Goal: Task Accomplishment & Management: Manage account settings

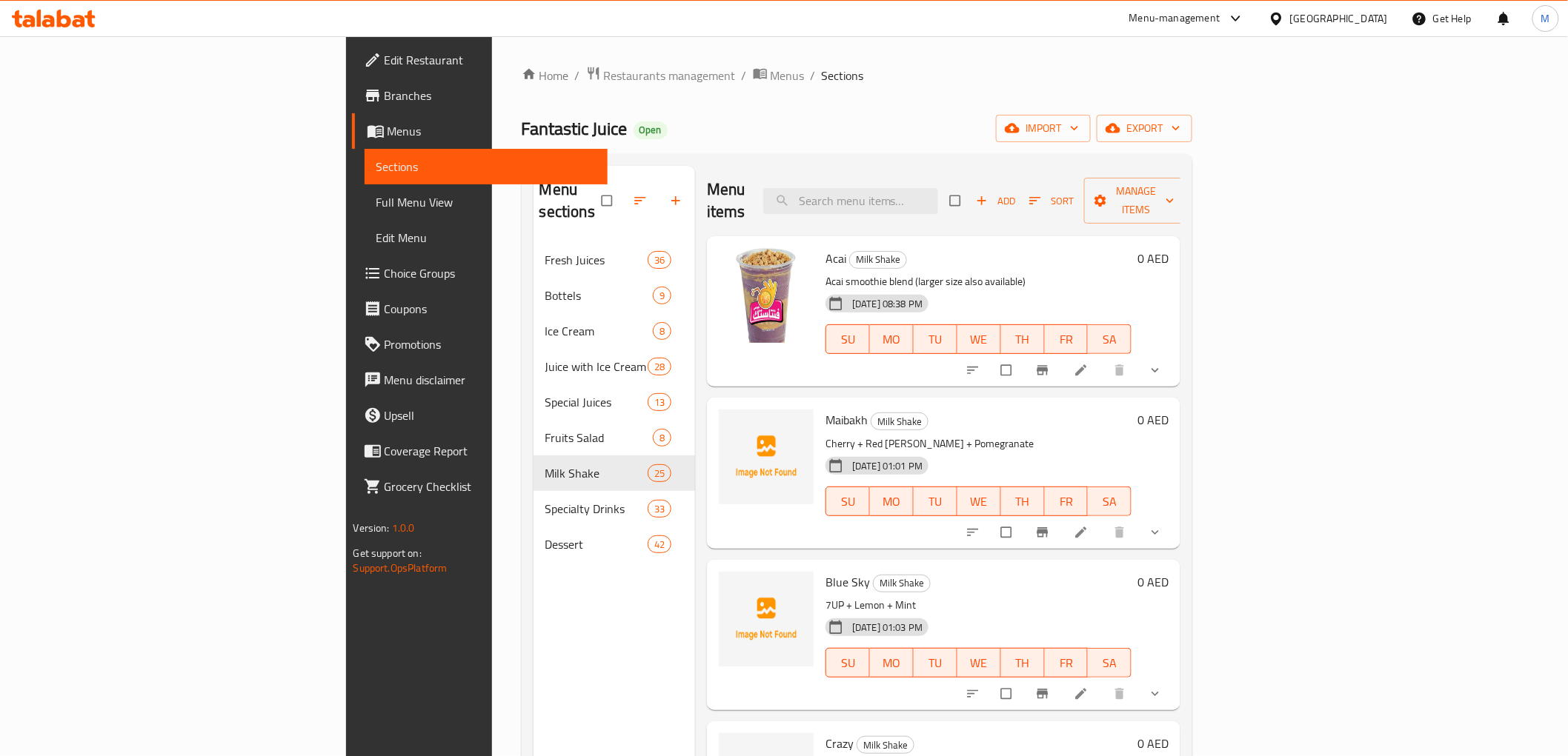
click at [1368, 17] on div "[GEOGRAPHIC_DATA]" at bounding box center [1338, 18] width 98 height 16
click at [1180, 152] on div "[GEOGRAPHIC_DATA]" at bounding box center [1228, 152] width 98 height 16
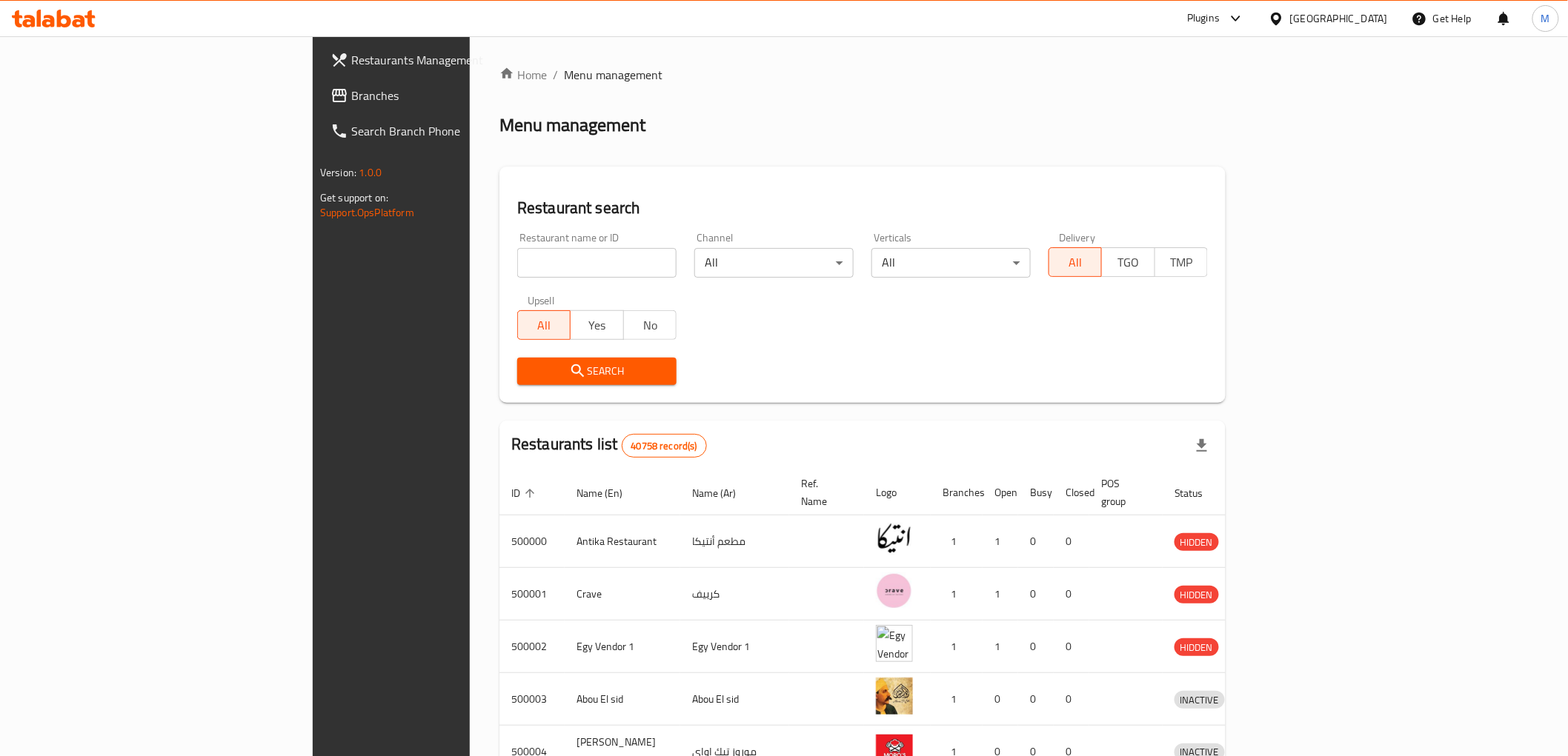
click at [62, 95] on div at bounding box center [784, 378] width 1568 height 756
click at [352, 97] on span "Branches" at bounding box center [457, 96] width 211 height 17
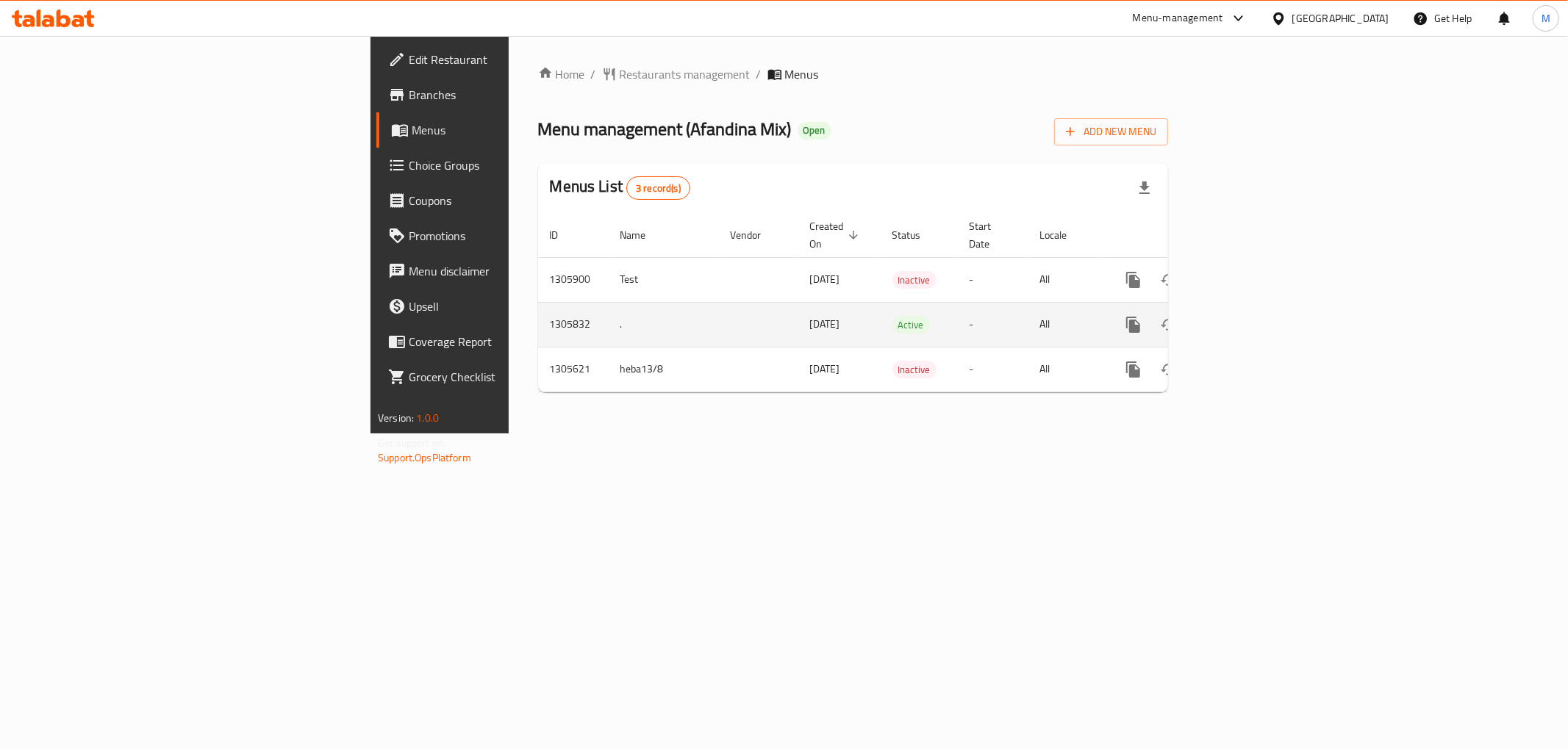
click at [1269, 305] on td "enhanced table" at bounding box center [1186, 325] width 164 height 45
click at [1246, 318] on icon "enhanced table" at bounding box center [1239, 325] width 13 height 13
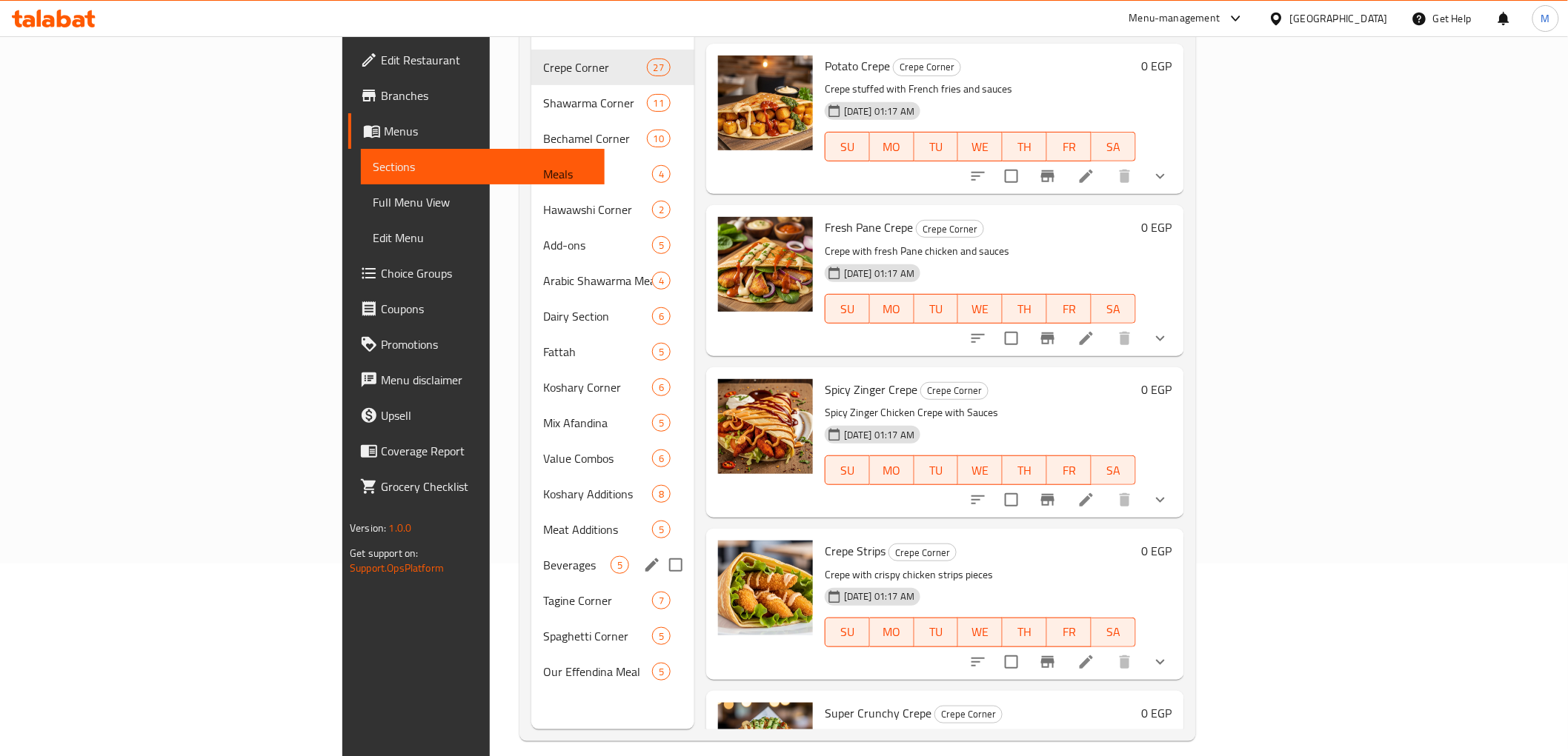
scroll to position [207, 0]
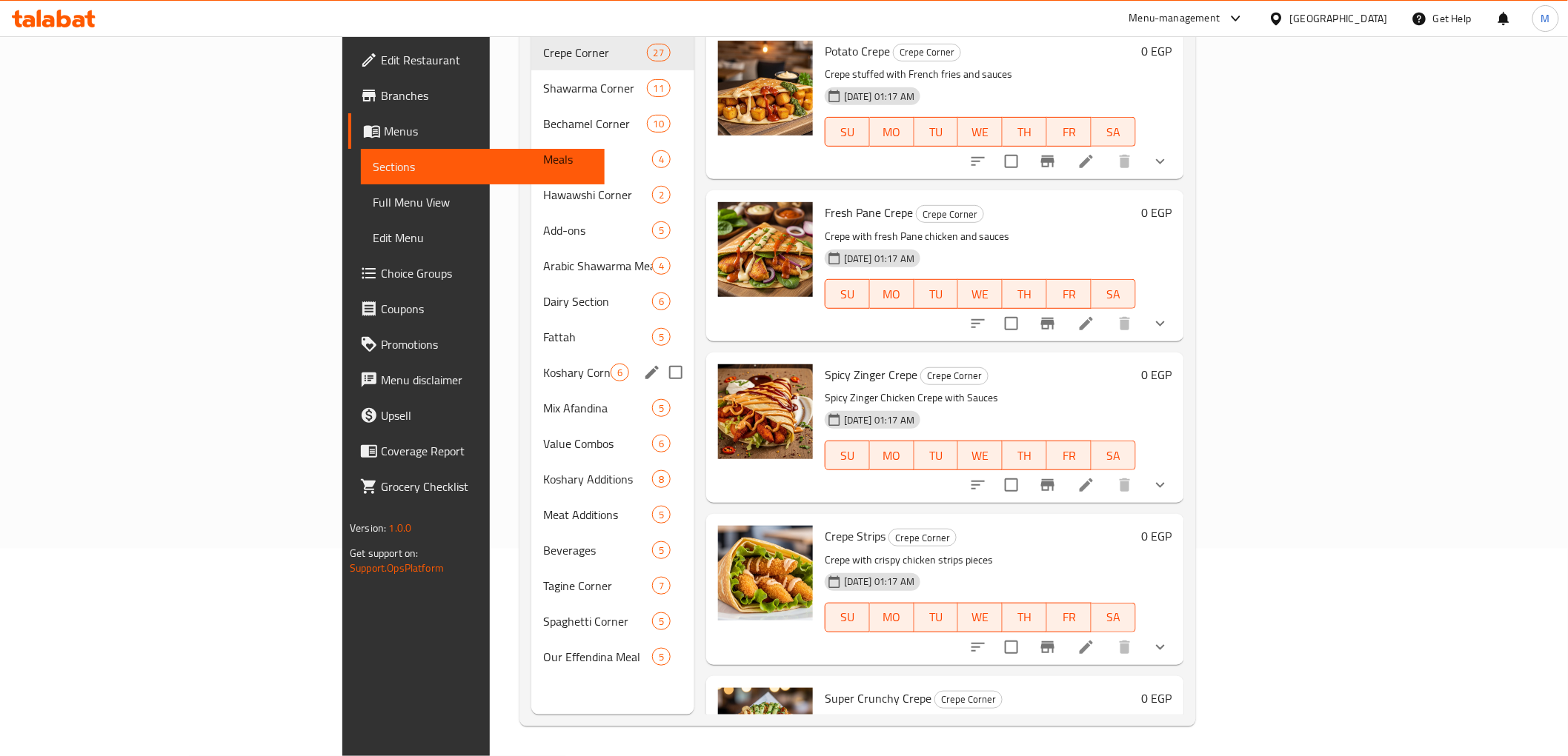
drag, startPoint x: 393, startPoint y: 366, endPoint x: 388, endPoint y: 380, distance: 14.9
click at [532, 367] on div "Koshary Corner 6" at bounding box center [613, 373] width 163 height 36
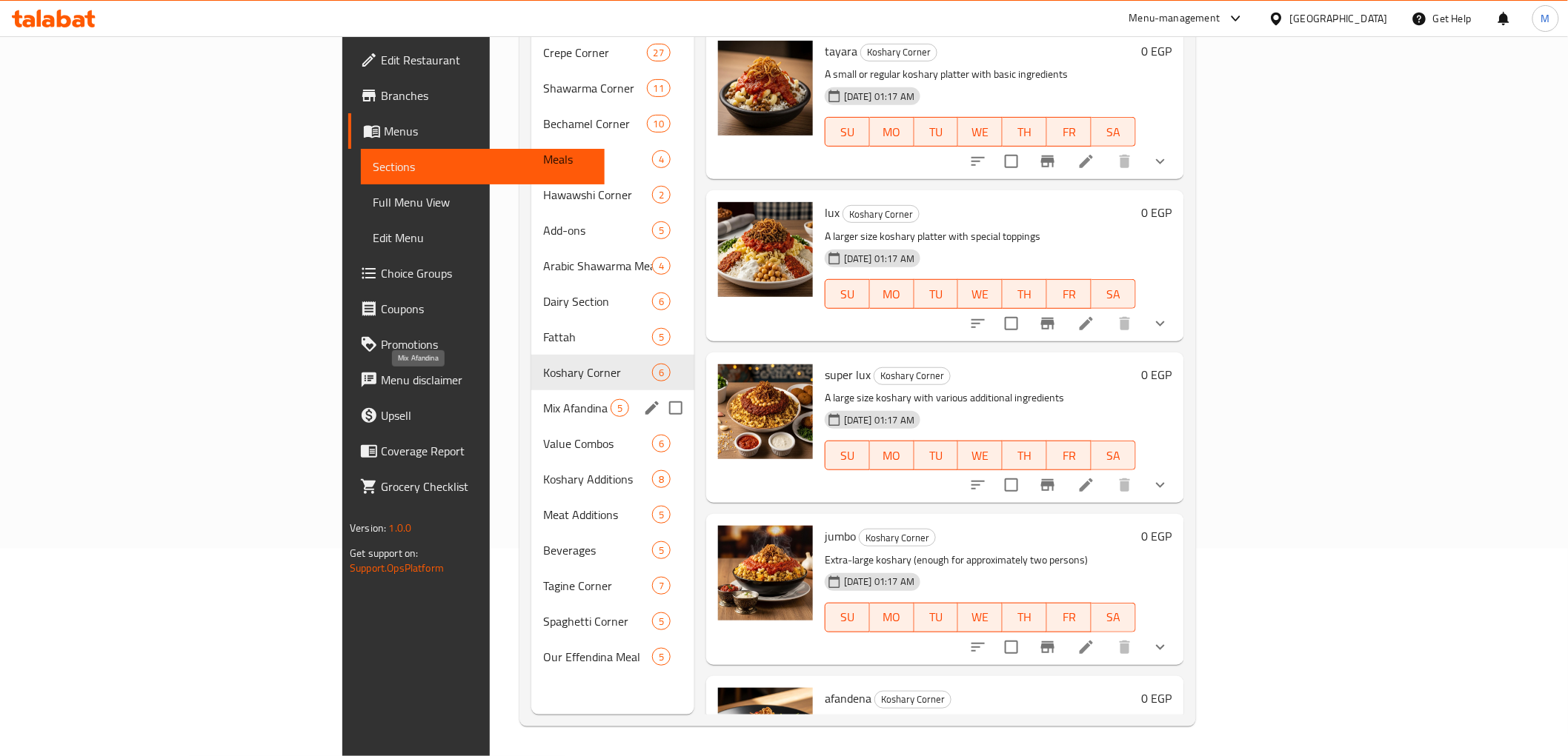
click at [543, 399] on span "Mix Afandina" at bounding box center [577, 408] width 68 height 17
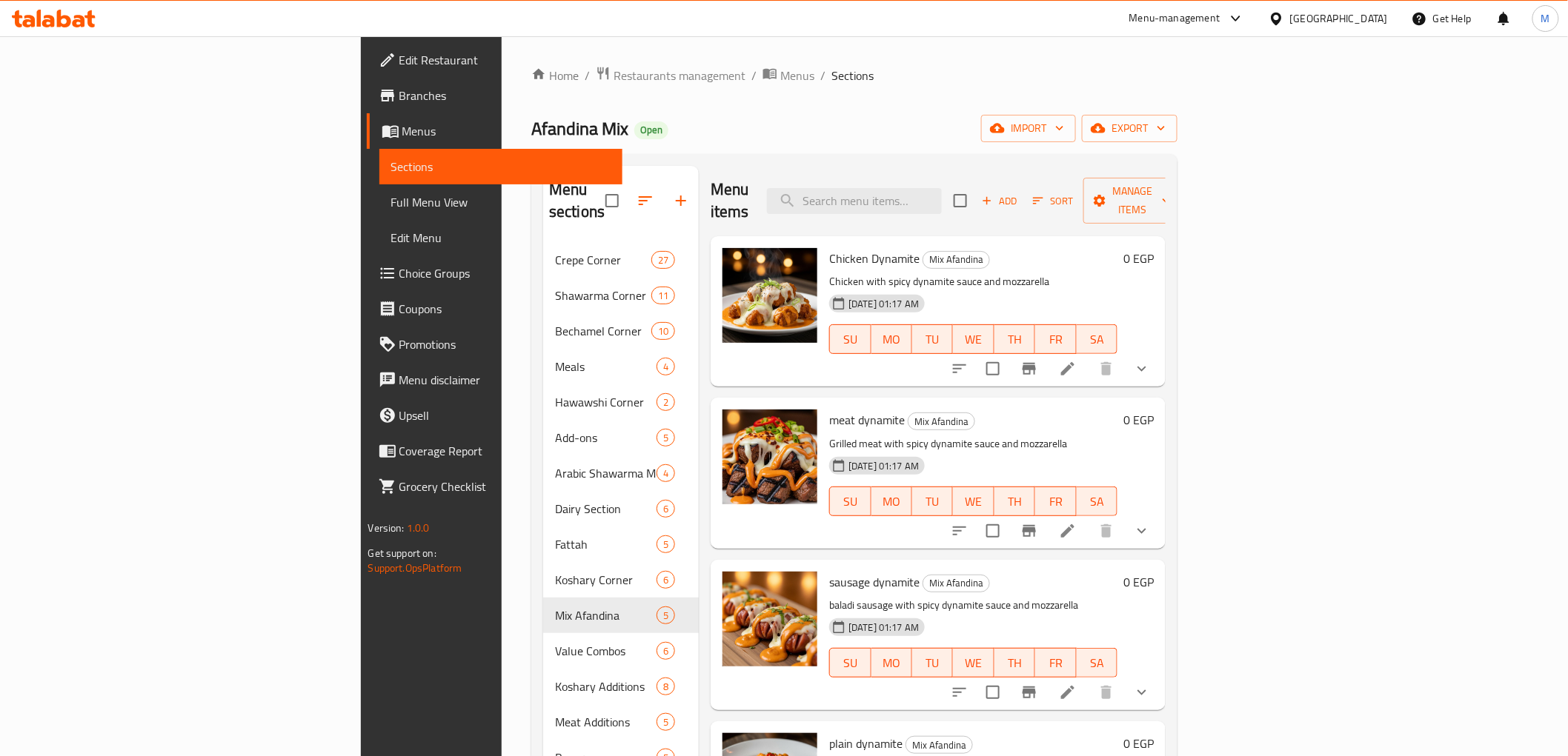
click at [1089, 355] on li at bounding box center [1067, 369] width 42 height 27
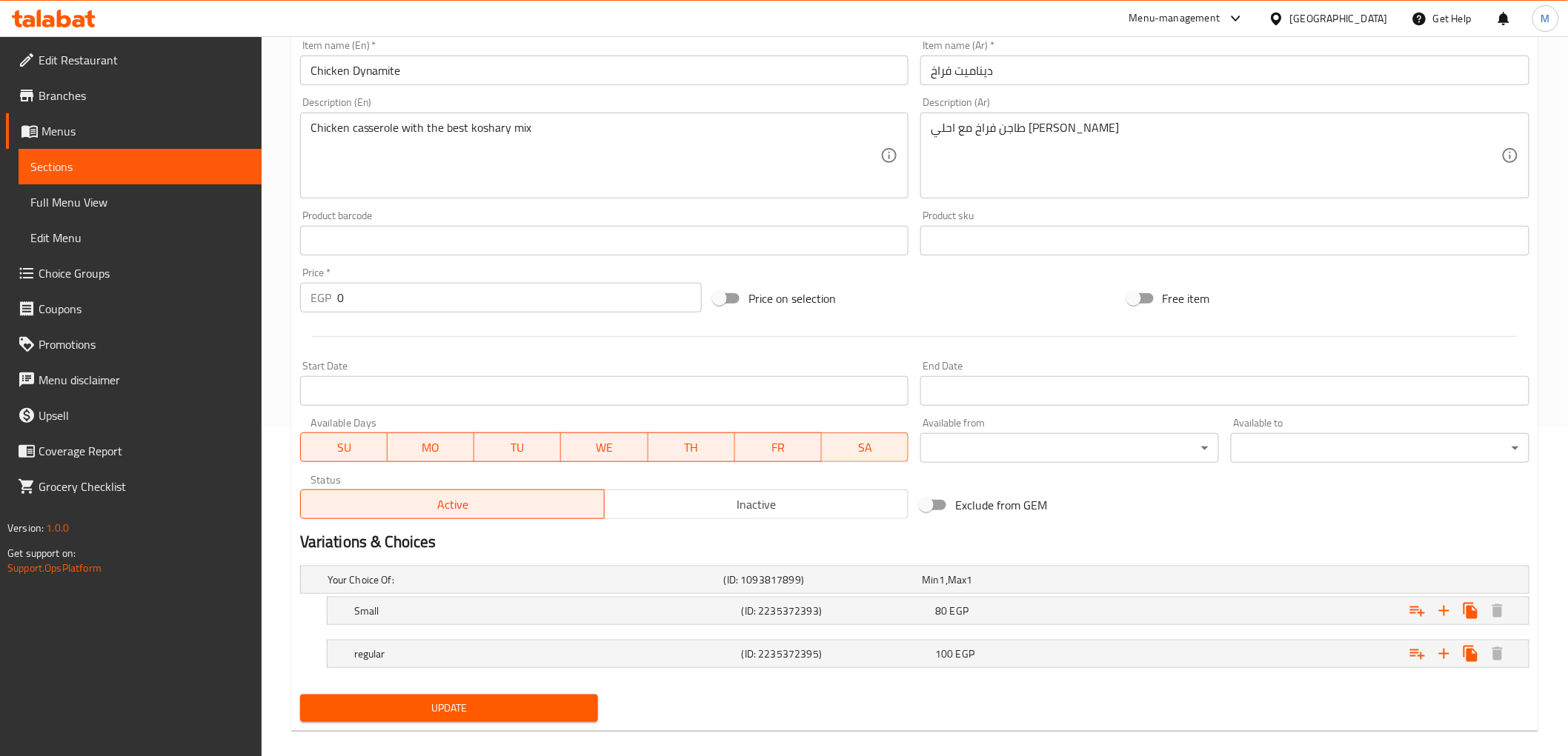
scroll to position [345, 0]
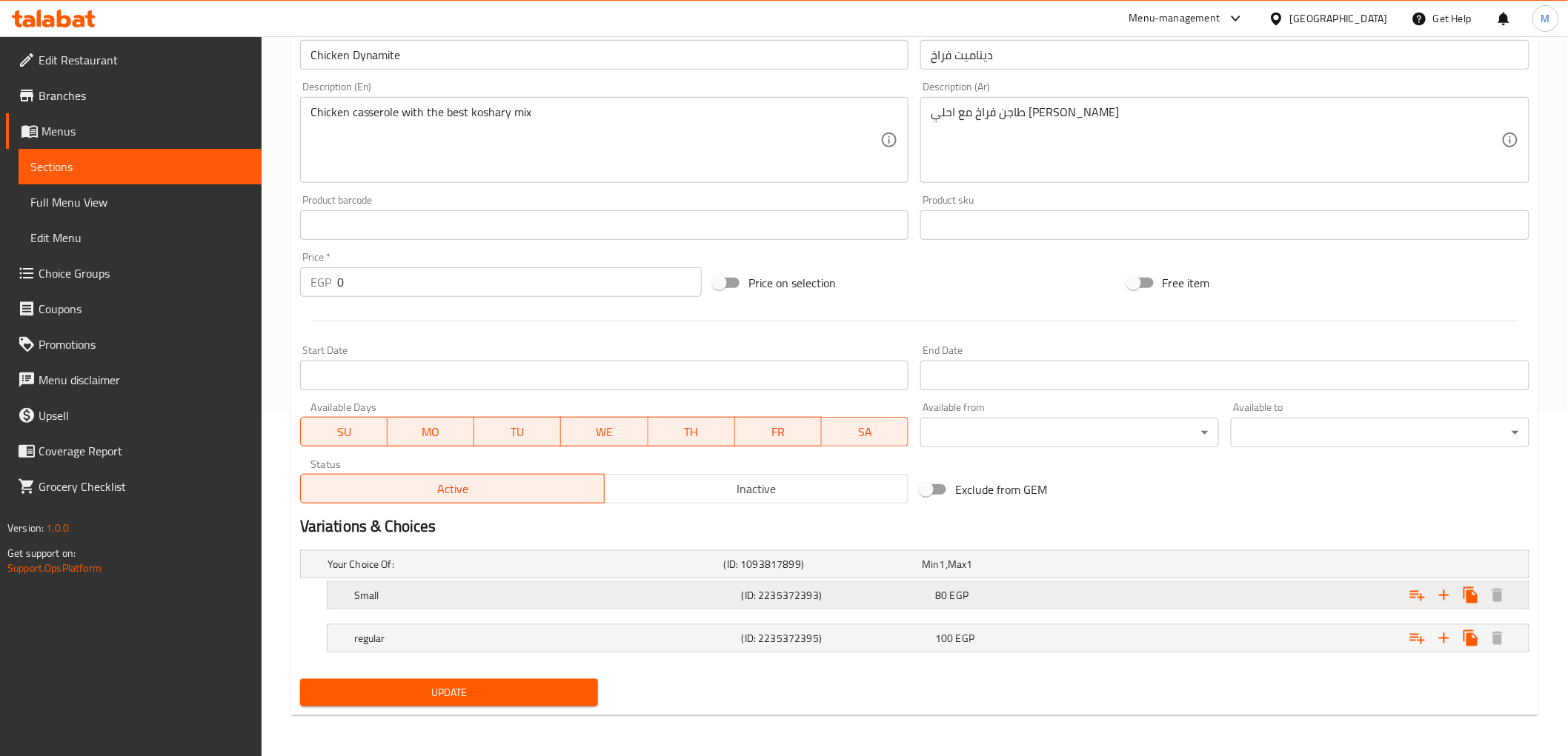
click at [497, 572] on h5 "Small" at bounding box center [522, 563] width 390 height 15
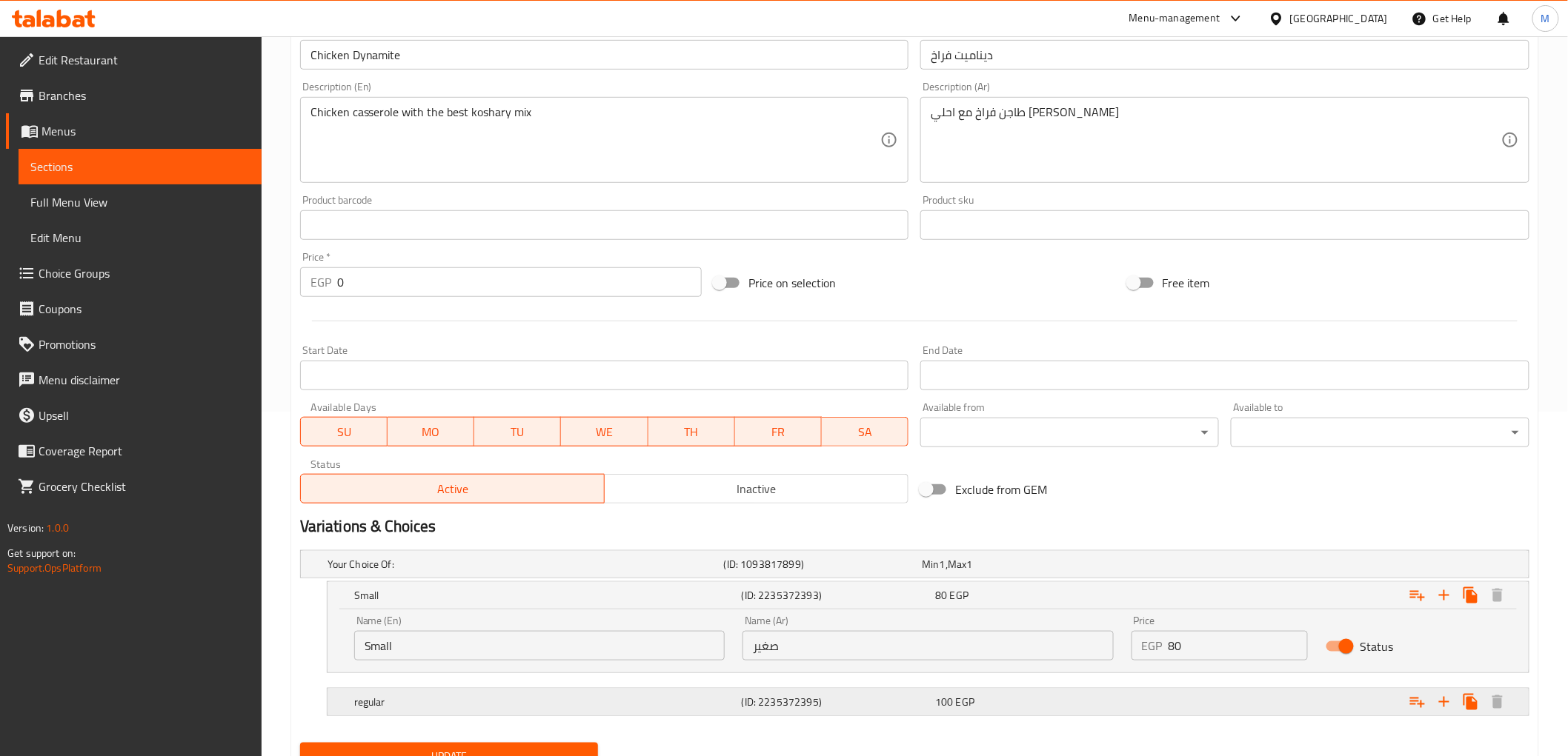
click at [620, 572] on h5 "regular" at bounding box center [522, 563] width 390 height 15
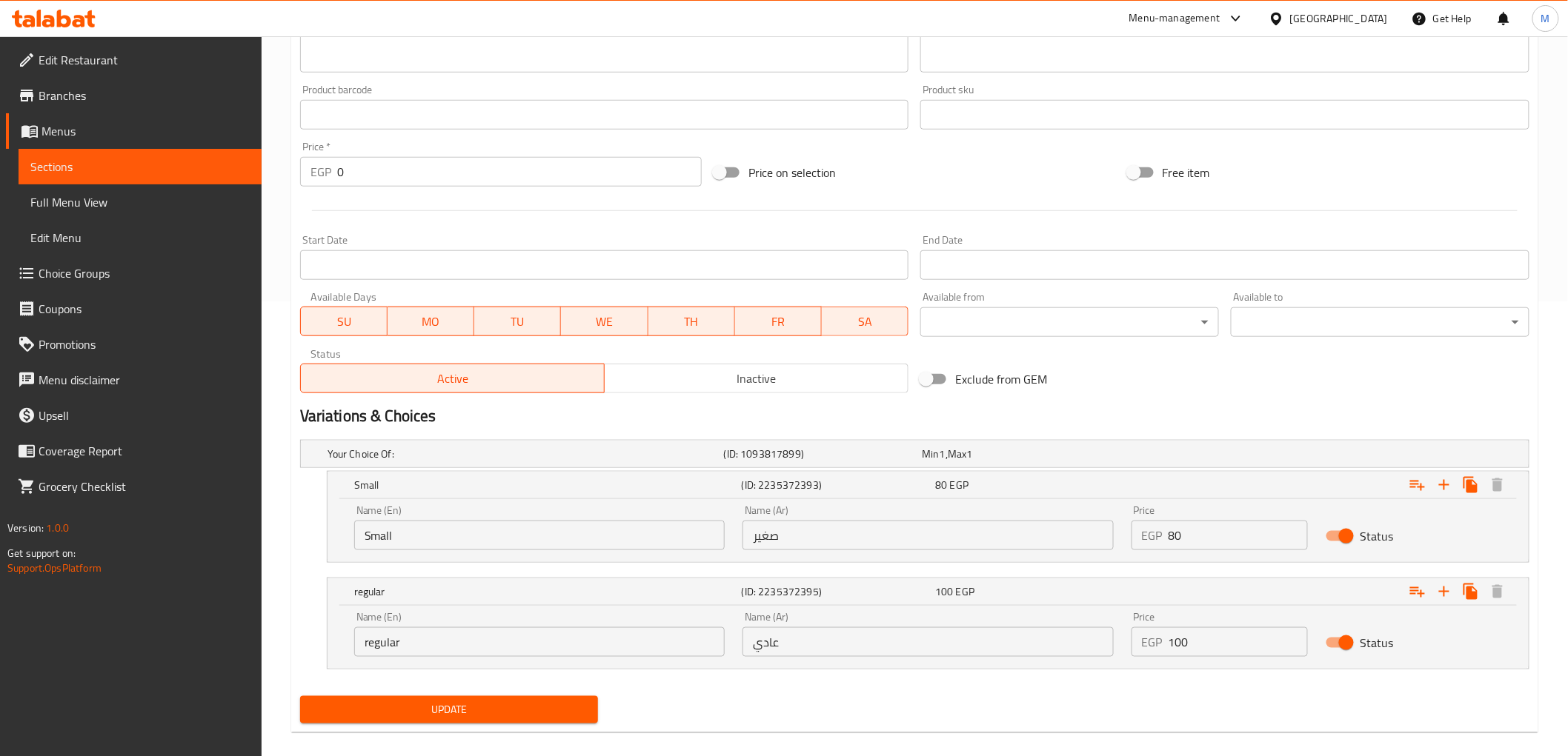
scroll to position [471, 0]
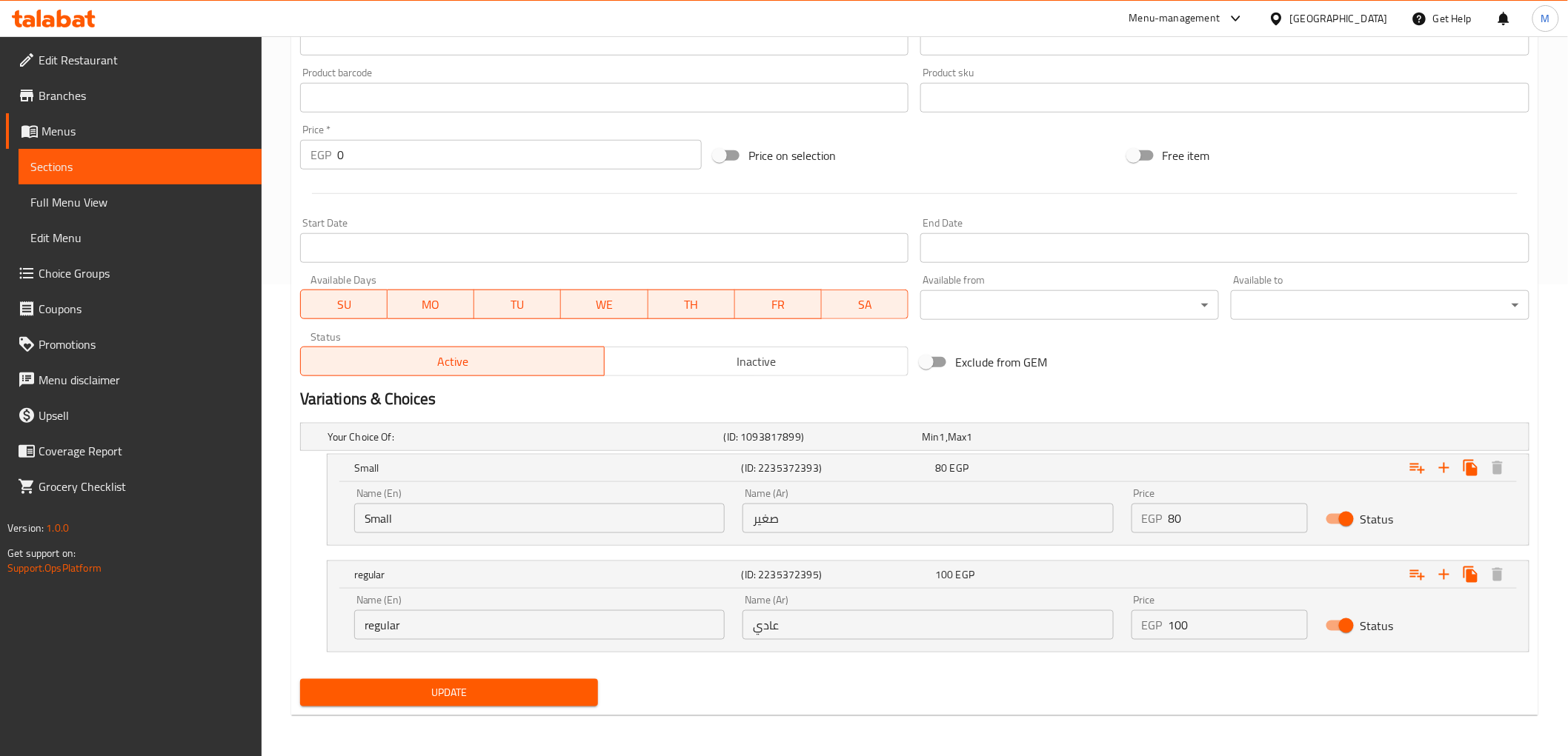
click at [386, 618] on input "regular" at bounding box center [539, 625] width 371 height 30
click at [544, 512] on input "Small" at bounding box center [539, 518] width 371 height 30
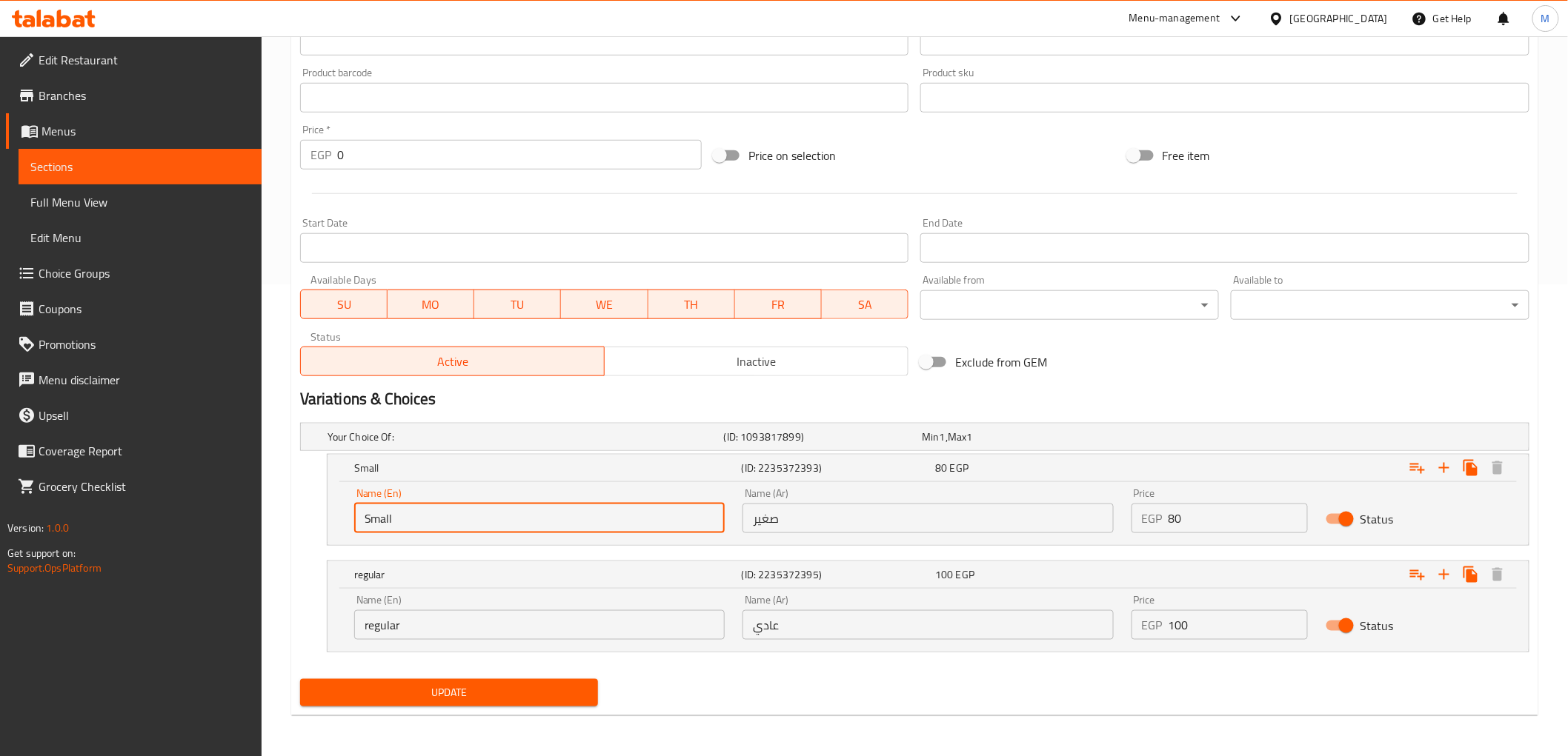
click at [768, 520] on input "صغير" at bounding box center [928, 518] width 371 height 30
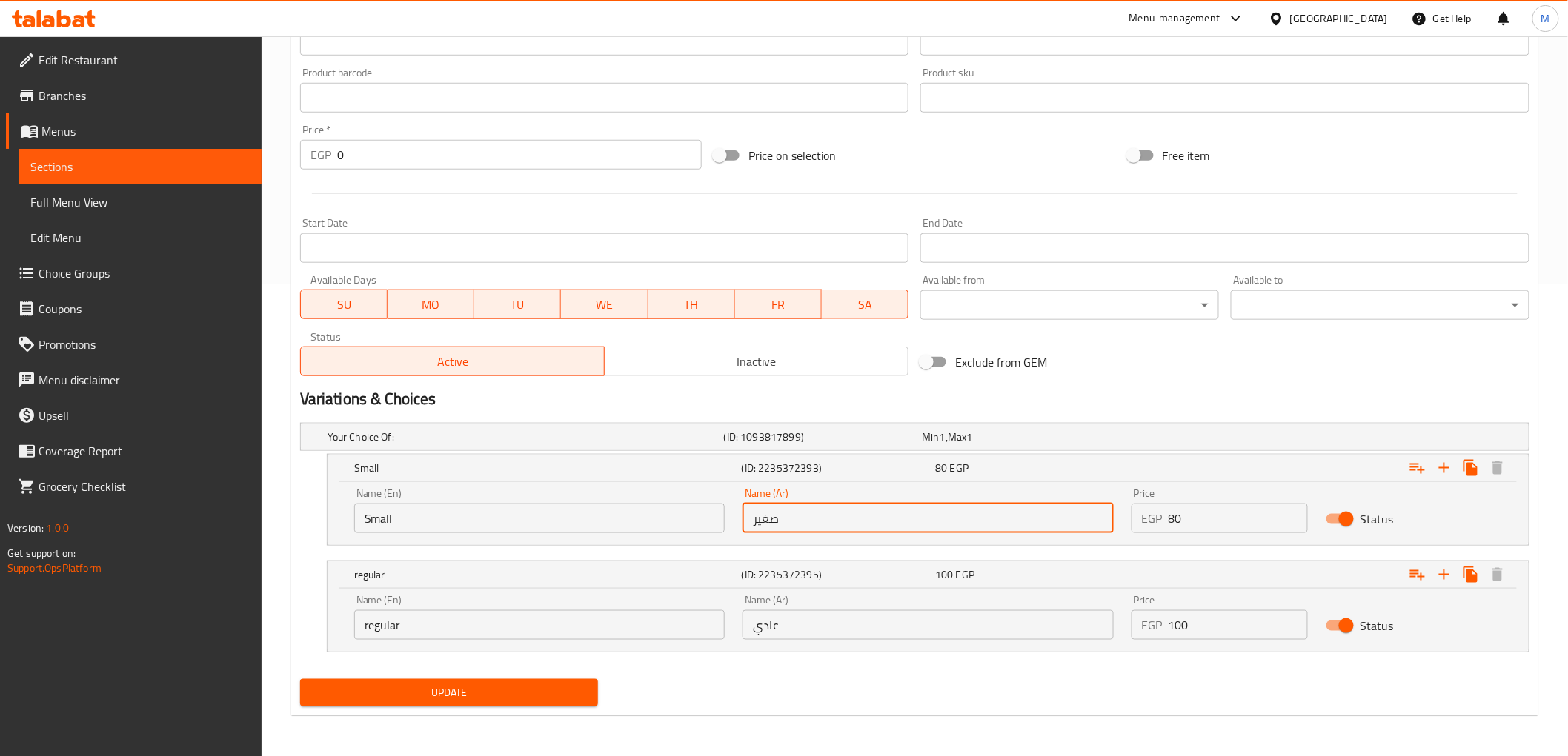
click at [768, 520] on input "صغير" at bounding box center [928, 518] width 371 height 30
type input "عادي"
click at [662, 517] on input "Small" at bounding box center [539, 518] width 371 height 30
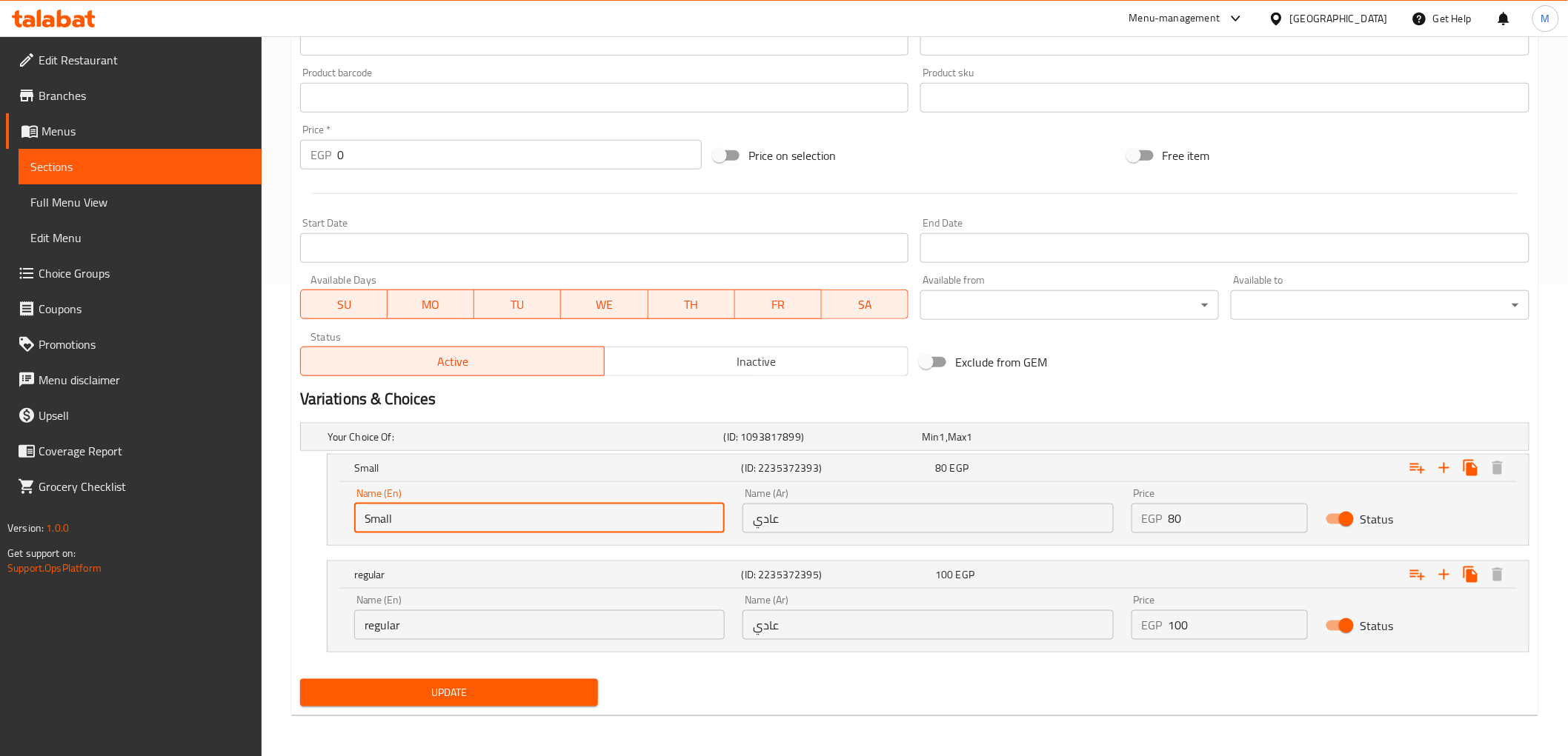
click at [662, 517] on input "Small" at bounding box center [539, 518] width 371 height 30
click at [662, 516] on input "Small" at bounding box center [539, 518] width 371 height 30
type input "ق"
click at [663, 516] on input "text" at bounding box center [539, 518] width 371 height 30
click at [417, 520] on input "Regular bun Bread" at bounding box center [539, 518] width 371 height 30
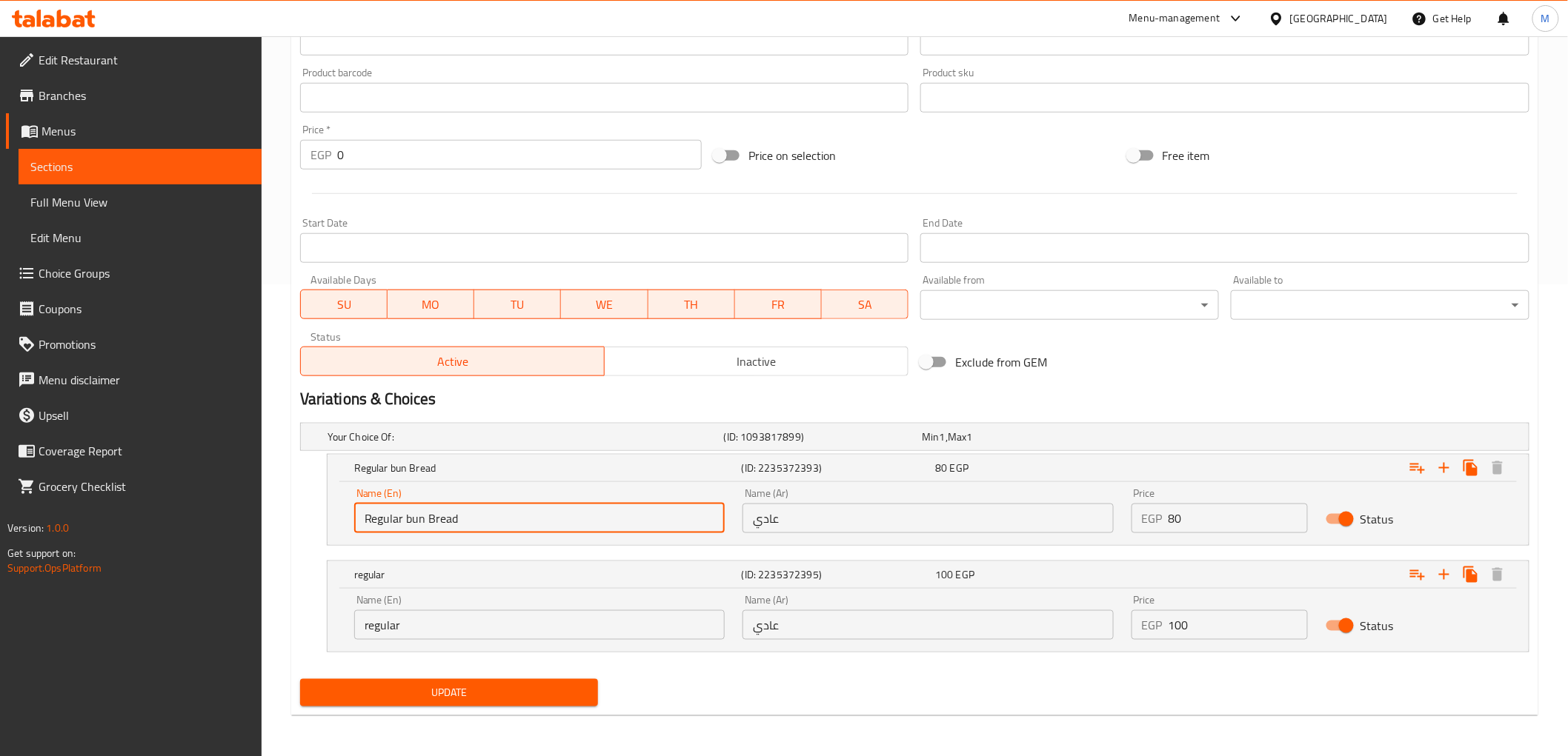
drag, startPoint x: 417, startPoint y: 520, endPoint x: 458, endPoint y: 519, distance: 41.0
click at [458, 519] on input "Regular bun Bread" at bounding box center [539, 518] width 371 height 30
type input "Regular"
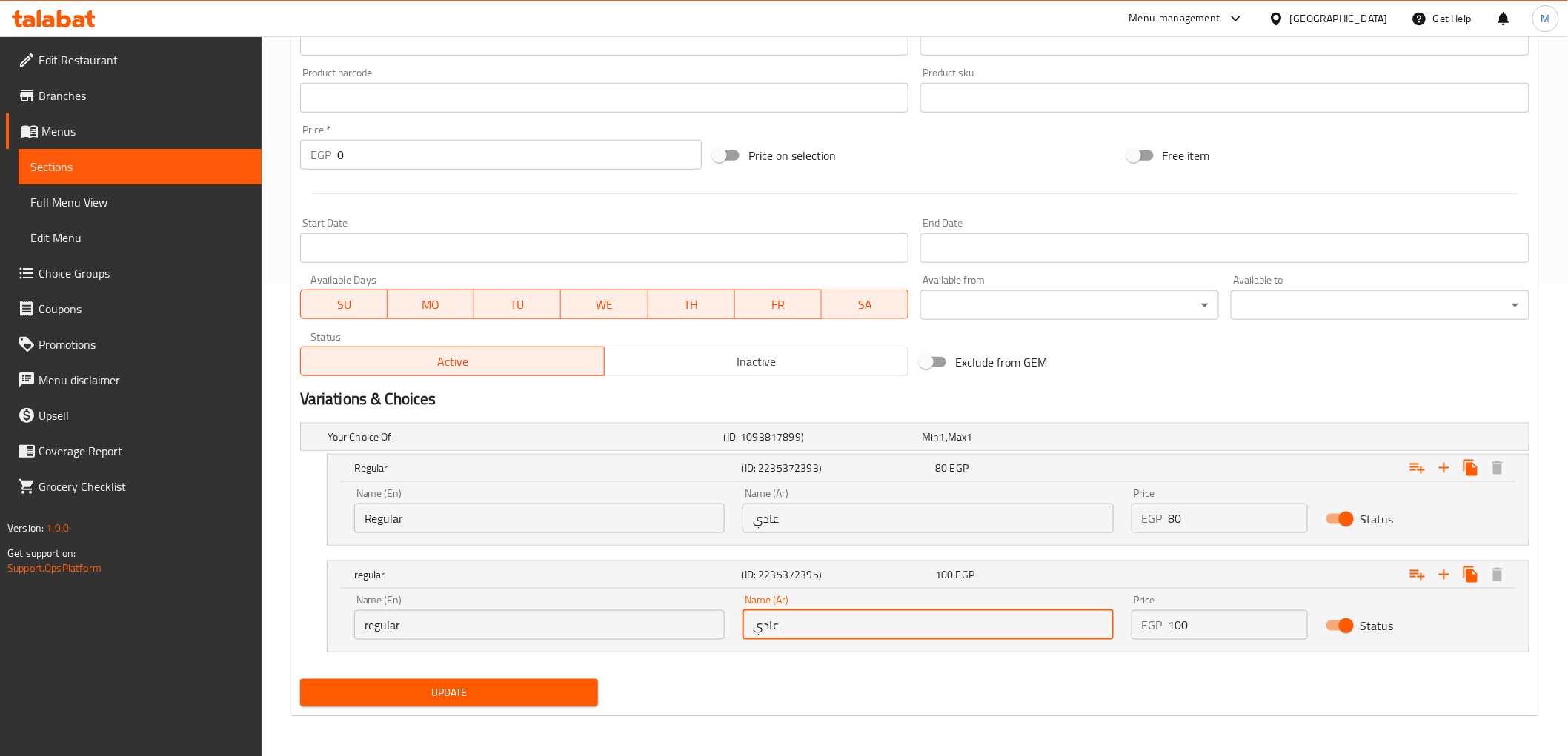
click at [796, 620] on input "عادي" at bounding box center [928, 625] width 371 height 30
click at [795, 620] on input "عادي" at bounding box center [928, 625] width 371 height 30
type input "l"
type input "موزاريلا"
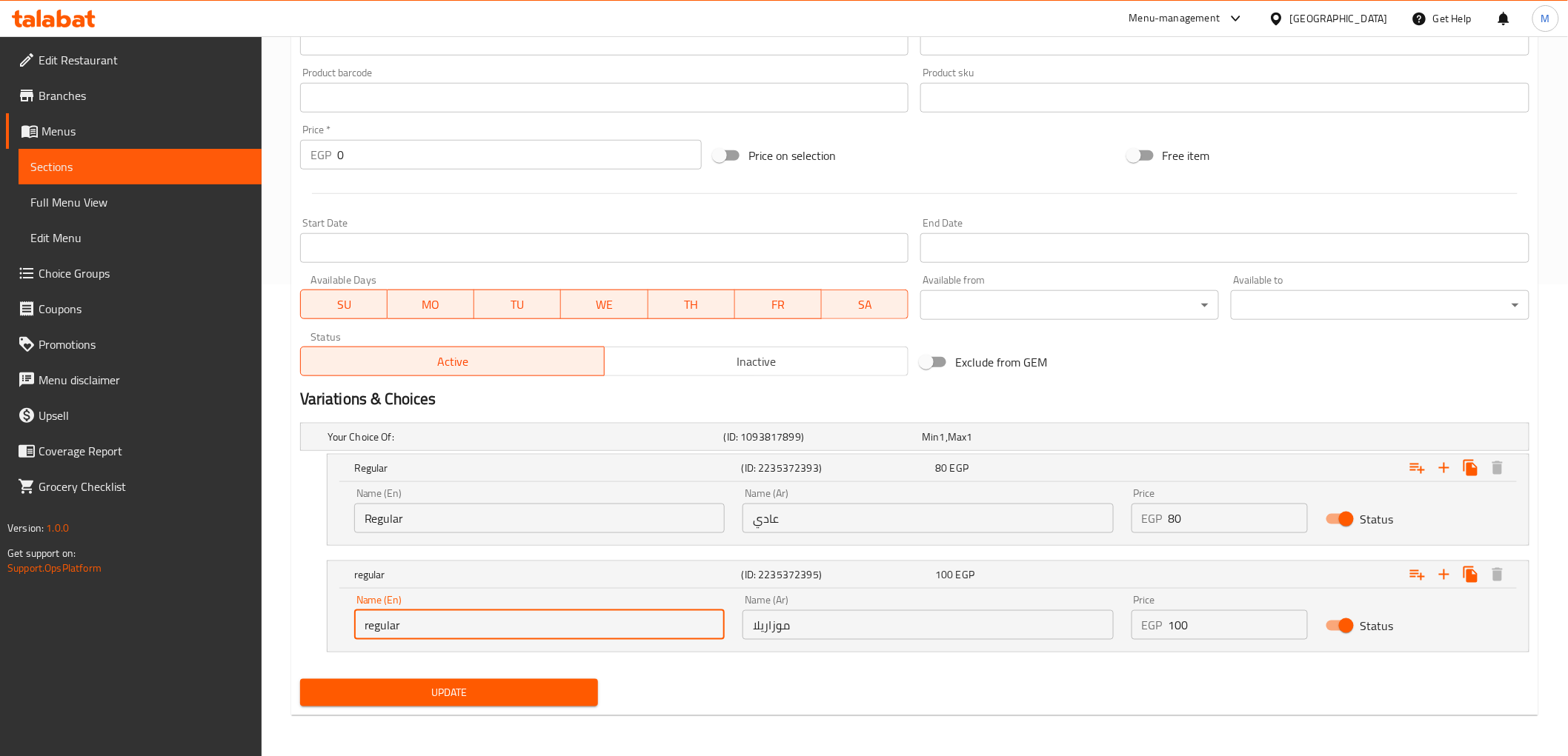
click at [529, 633] on input "regular" at bounding box center [539, 625] width 371 height 30
click at [531, 633] on input "regular" at bounding box center [539, 625] width 371 height 30
click at [457, 627] on input "mozz" at bounding box center [539, 625] width 371 height 30
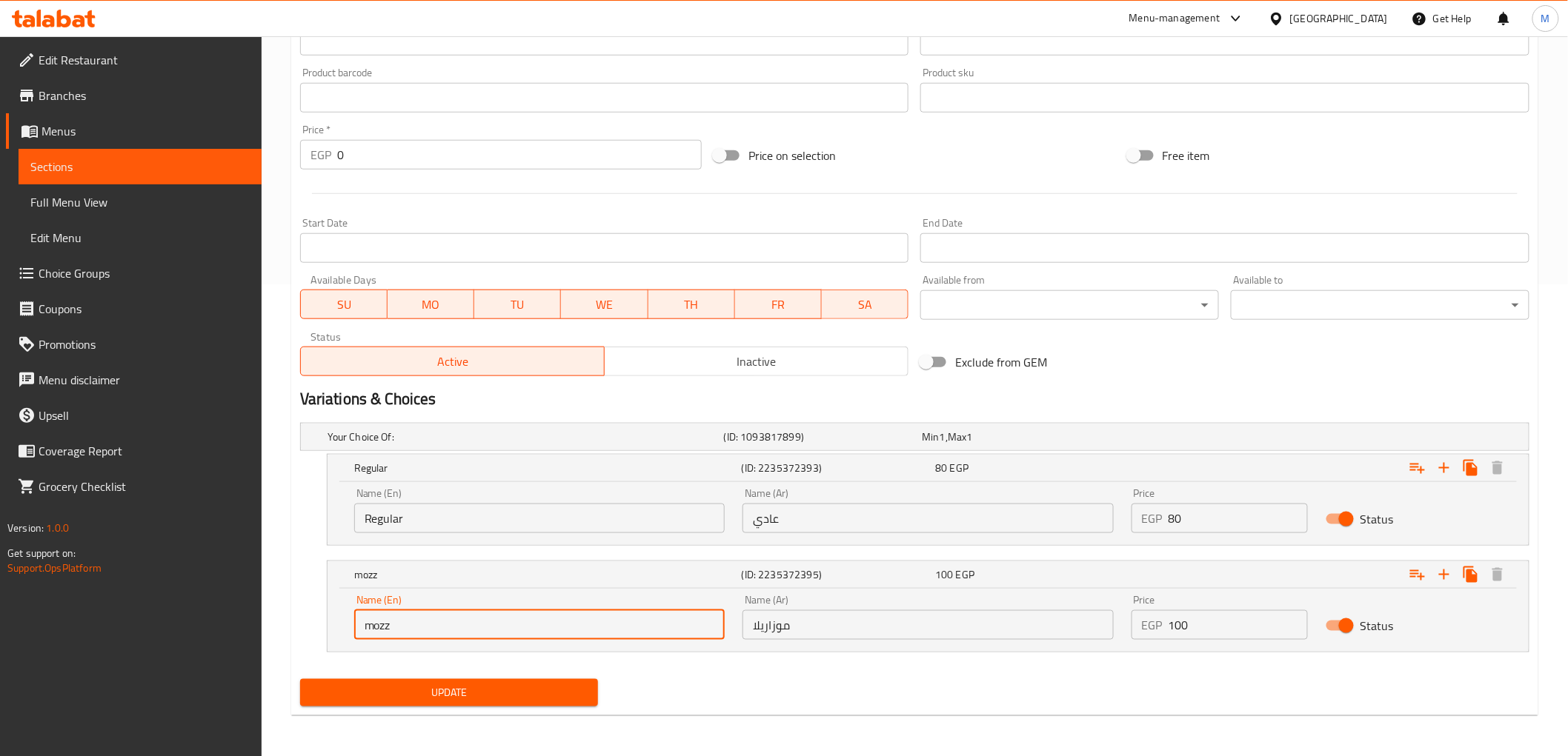
click at [457, 627] on input "mozz" at bounding box center [539, 625] width 371 height 30
paste input "Mozzarella"
type input "Mozzarella"
click at [719, 659] on nav at bounding box center [915, 661] width 1230 height 12
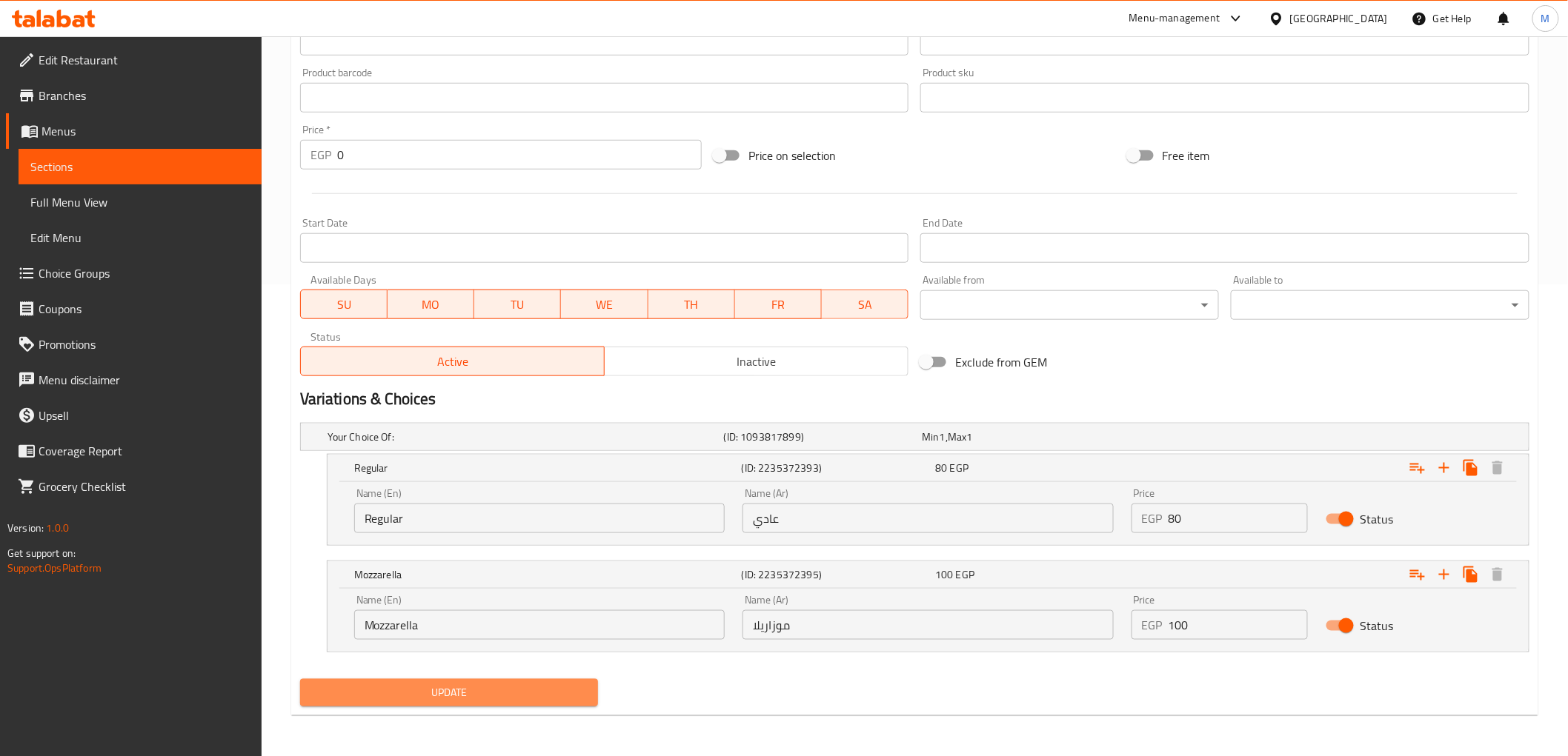
click at [579, 693] on span "Update" at bounding box center [449, 692] width 275 height 18
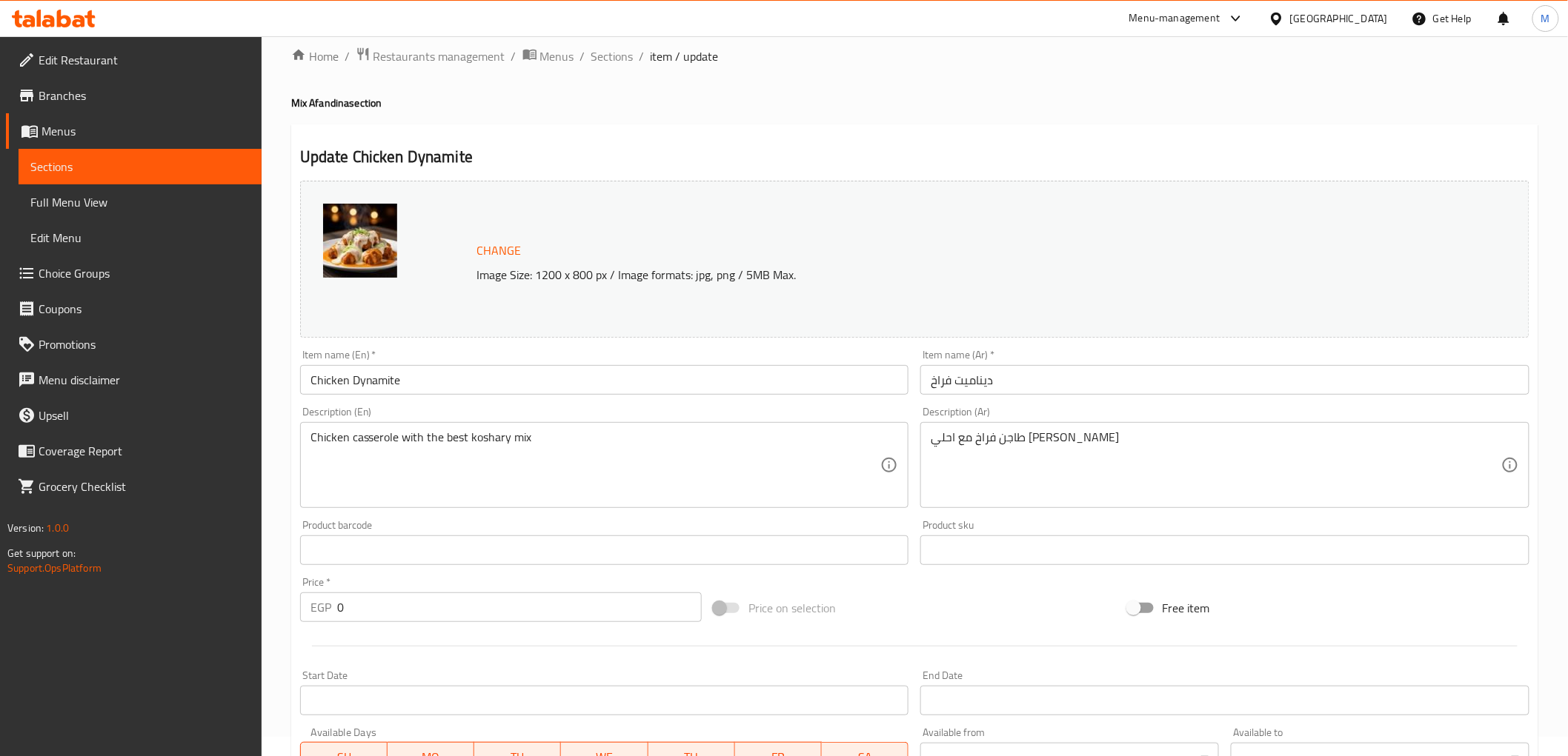
scroll to position [0, 0]
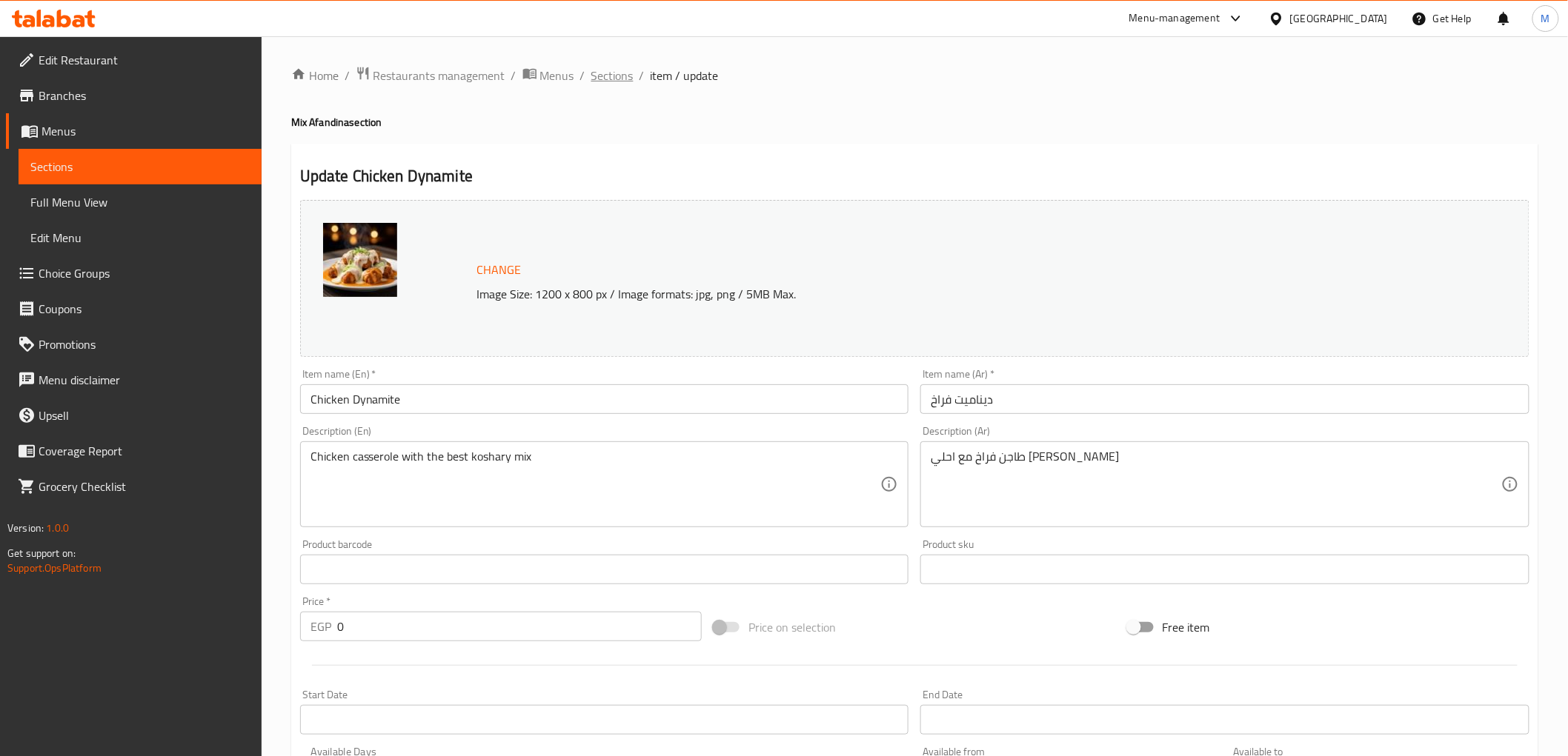
click at [608, 72] on span "Sections" at bounding box center [613, 76] width 43 height 17
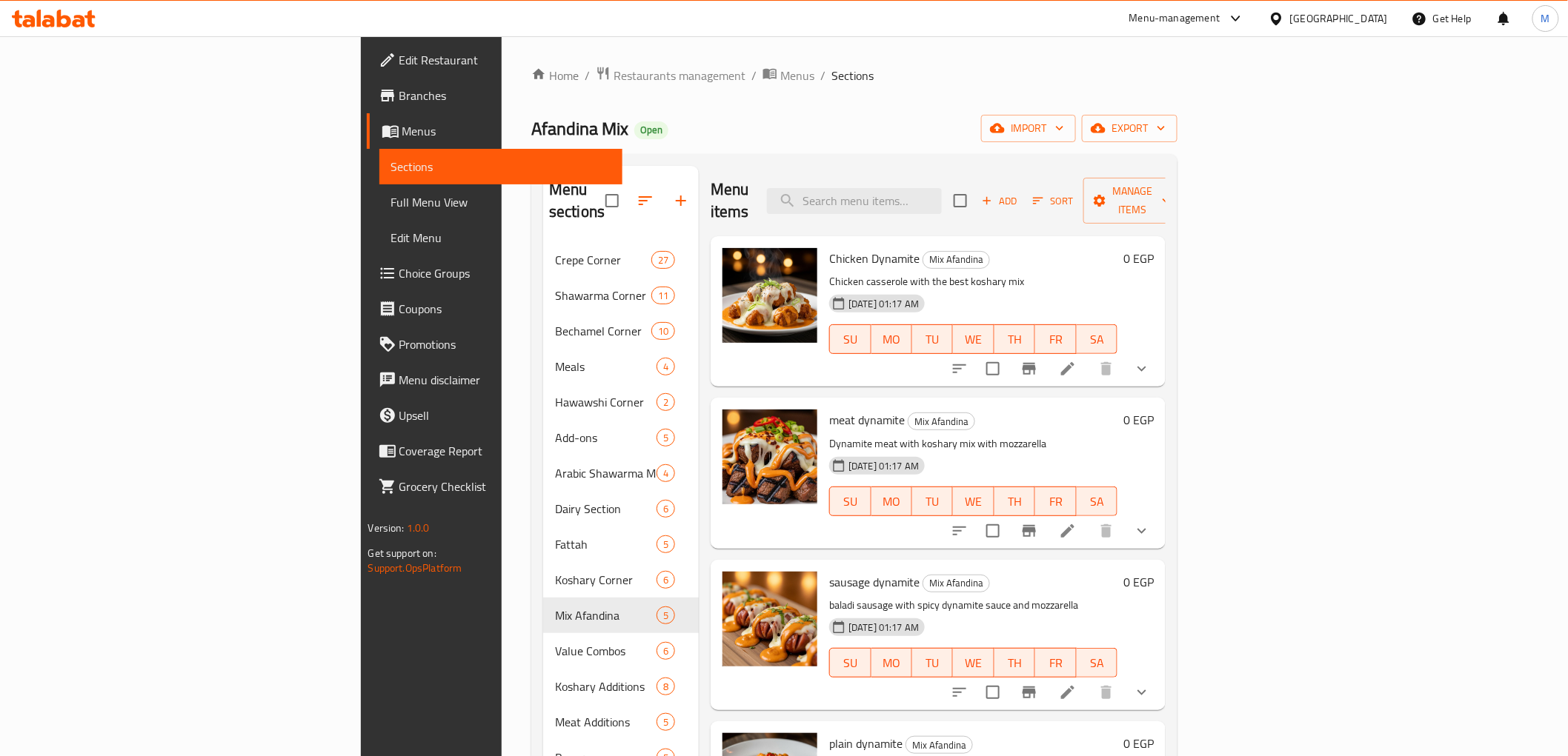
click at [1075, 525] on icon at bounding box center [1068, 531] width 14 height 14
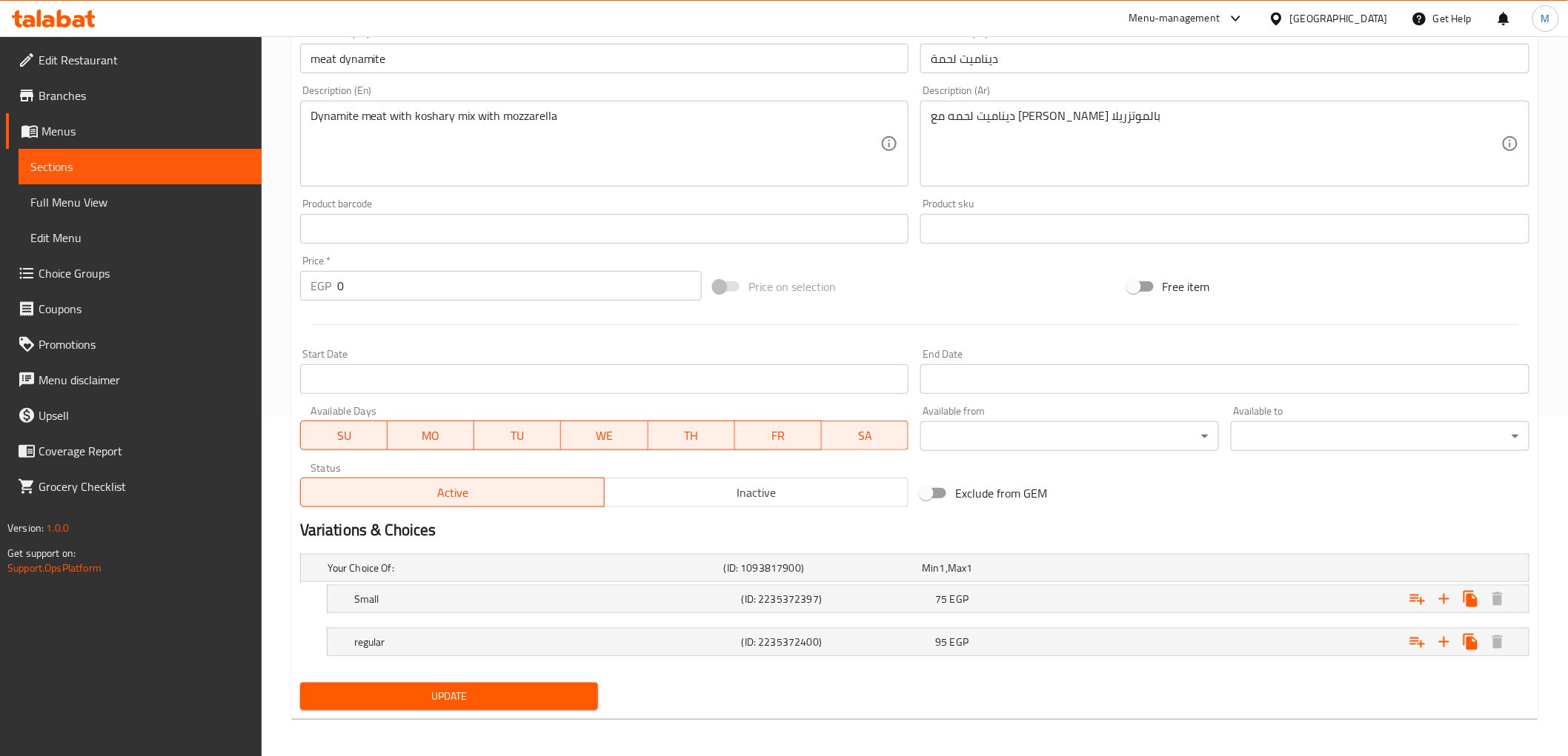
scroll to position [345, 0]
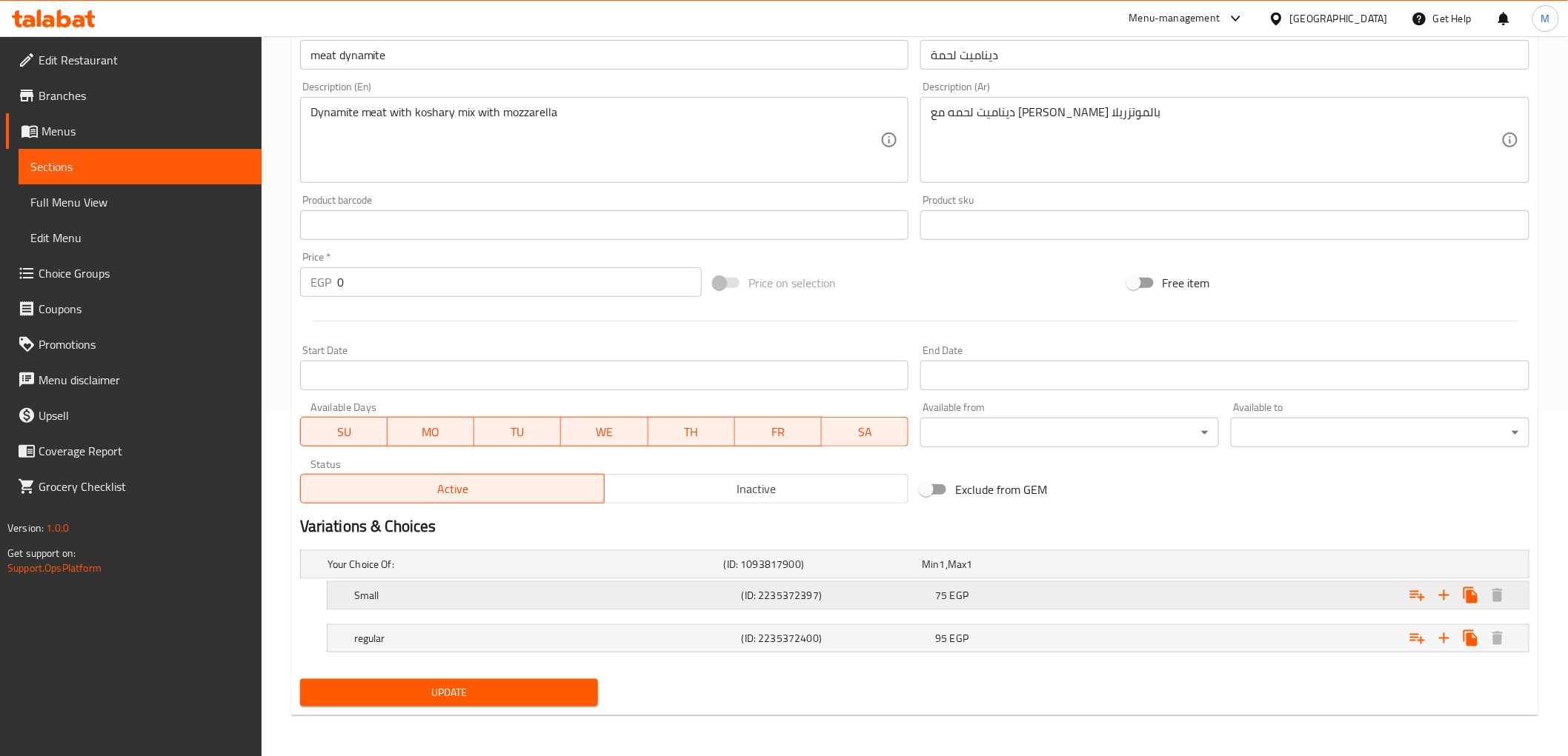
click at [586, 575] on div "Small" at bounding box center [522, 563] width 396 height 20
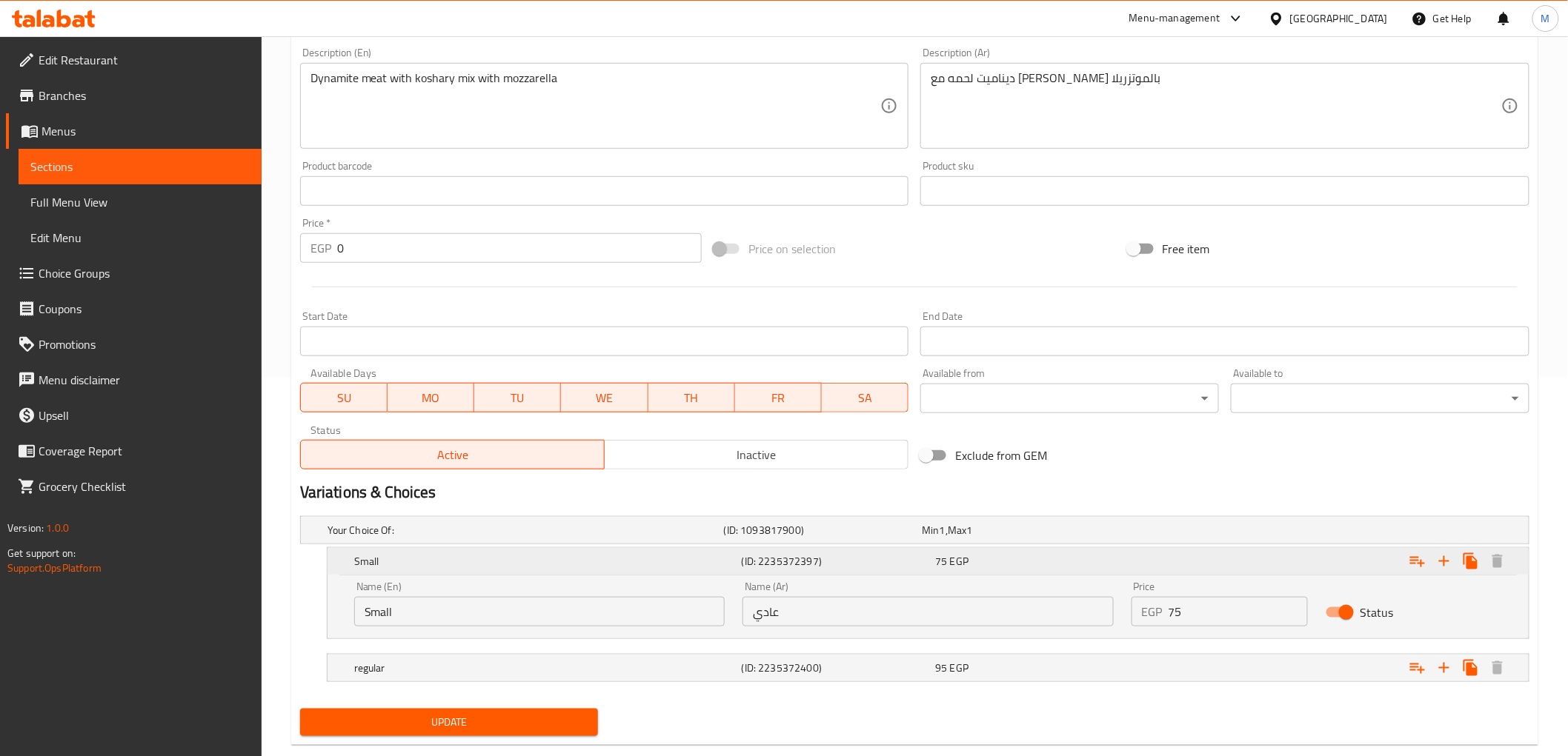
scroll to position [408, 0]
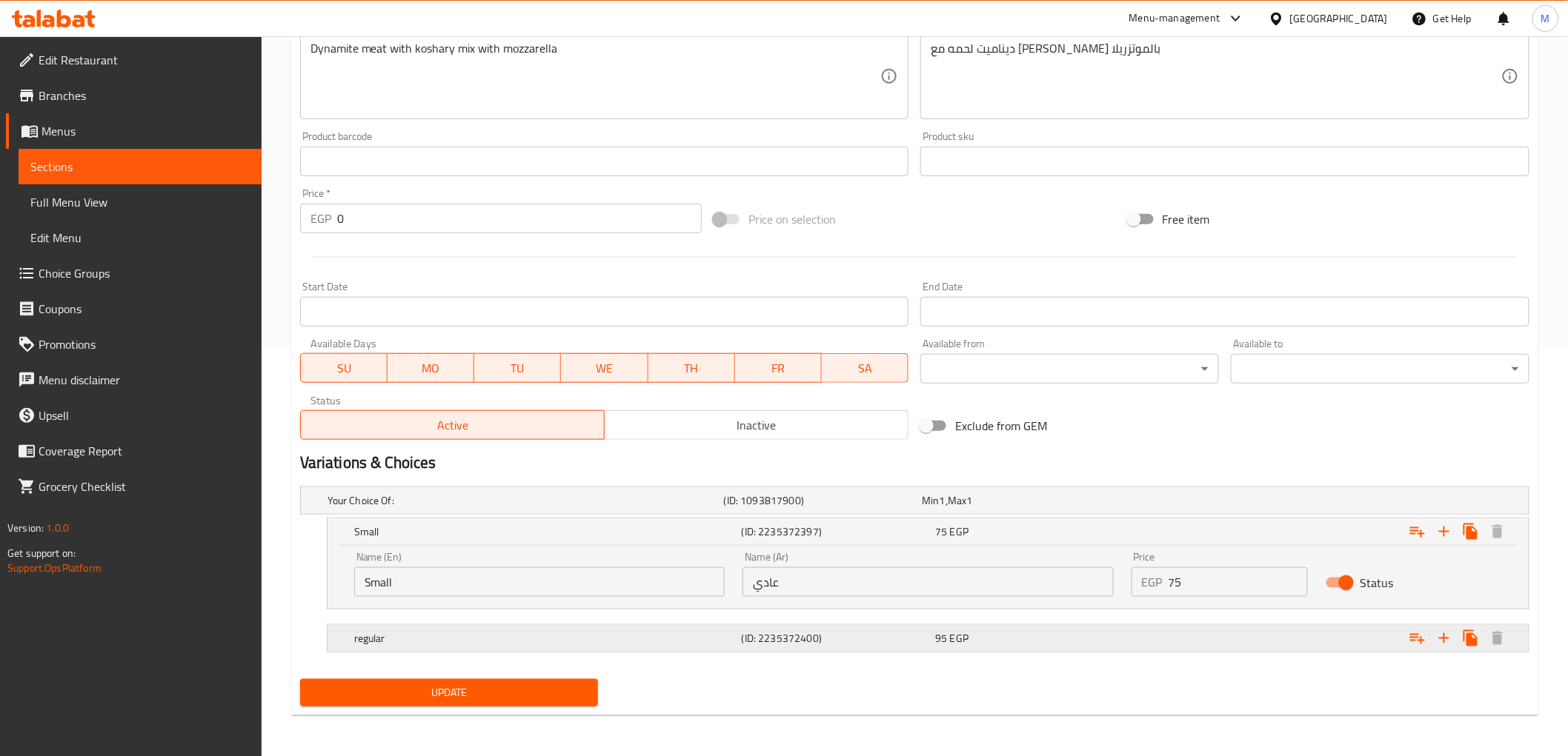
click at [573, 508] on h5 "regular" at bounding box center [522, 500] width 390 height 15
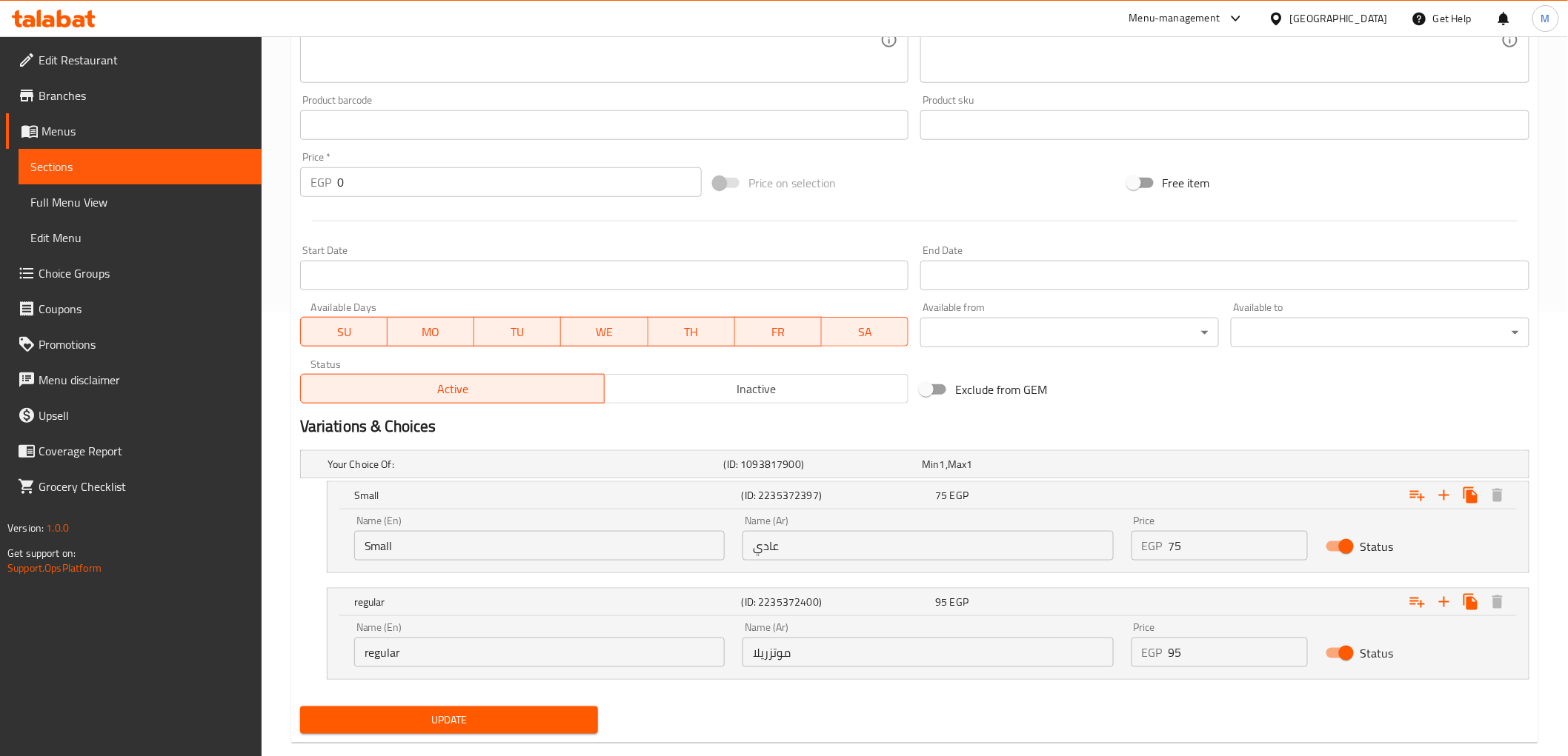
scroll to position [471, 0]
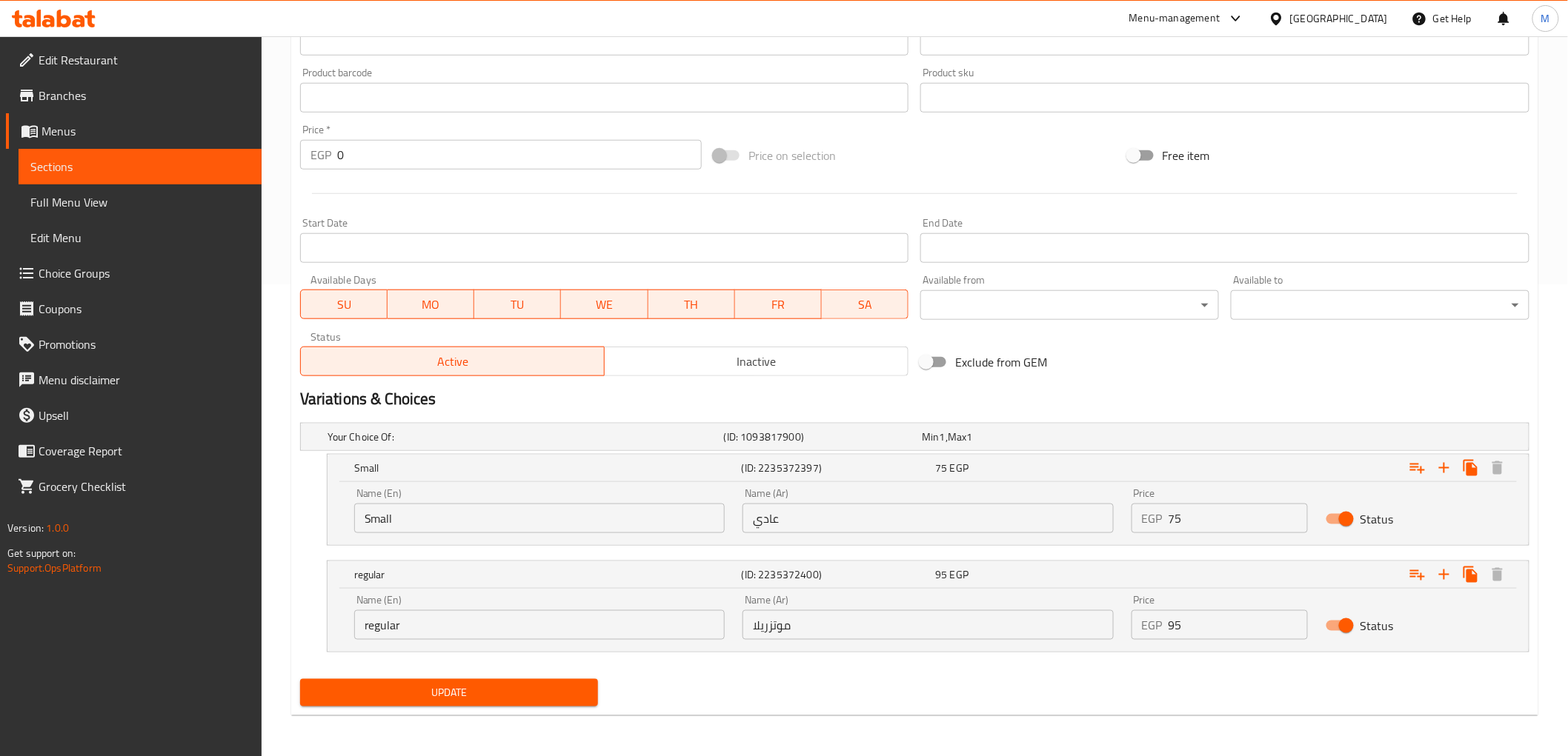
click at [476, 519] on input "Small" at bounding box center [539, 518] width 371 height 30
type input "Regular"
click at [442, 615] on input "regular" at bounding box center [539, 625] width 371 height 30
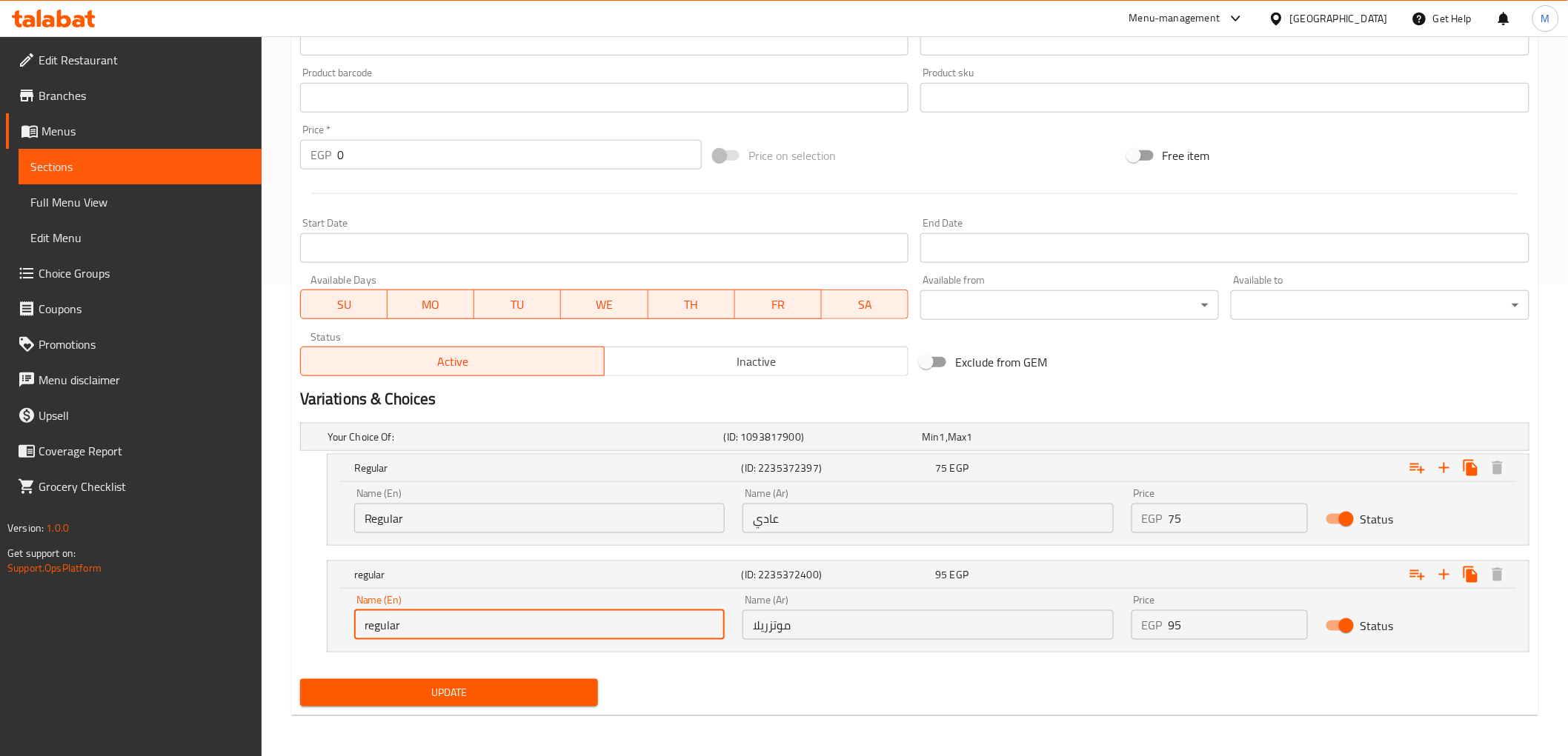
click at [443, 615] on input "regular" at bounding box center [539, 625] width 371 height 30
click at [497, 623] on input "mo" at bounding box center [539, 625] width 371 height 30
type input "Mozzarella"
click at [491, 683] on span "Update" at bounding box center [449, 692] width 275 height 18
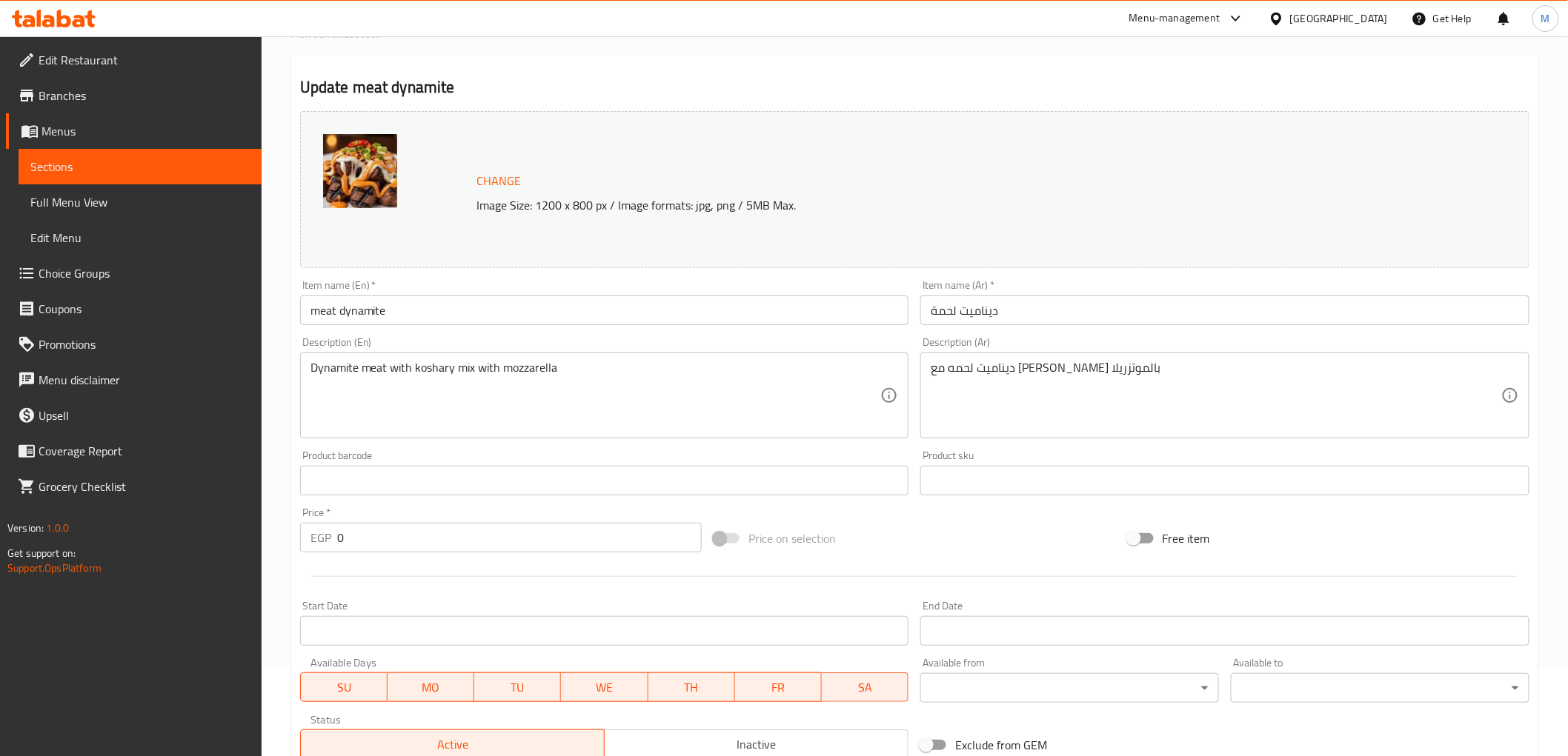
scroll to position [0, 0]
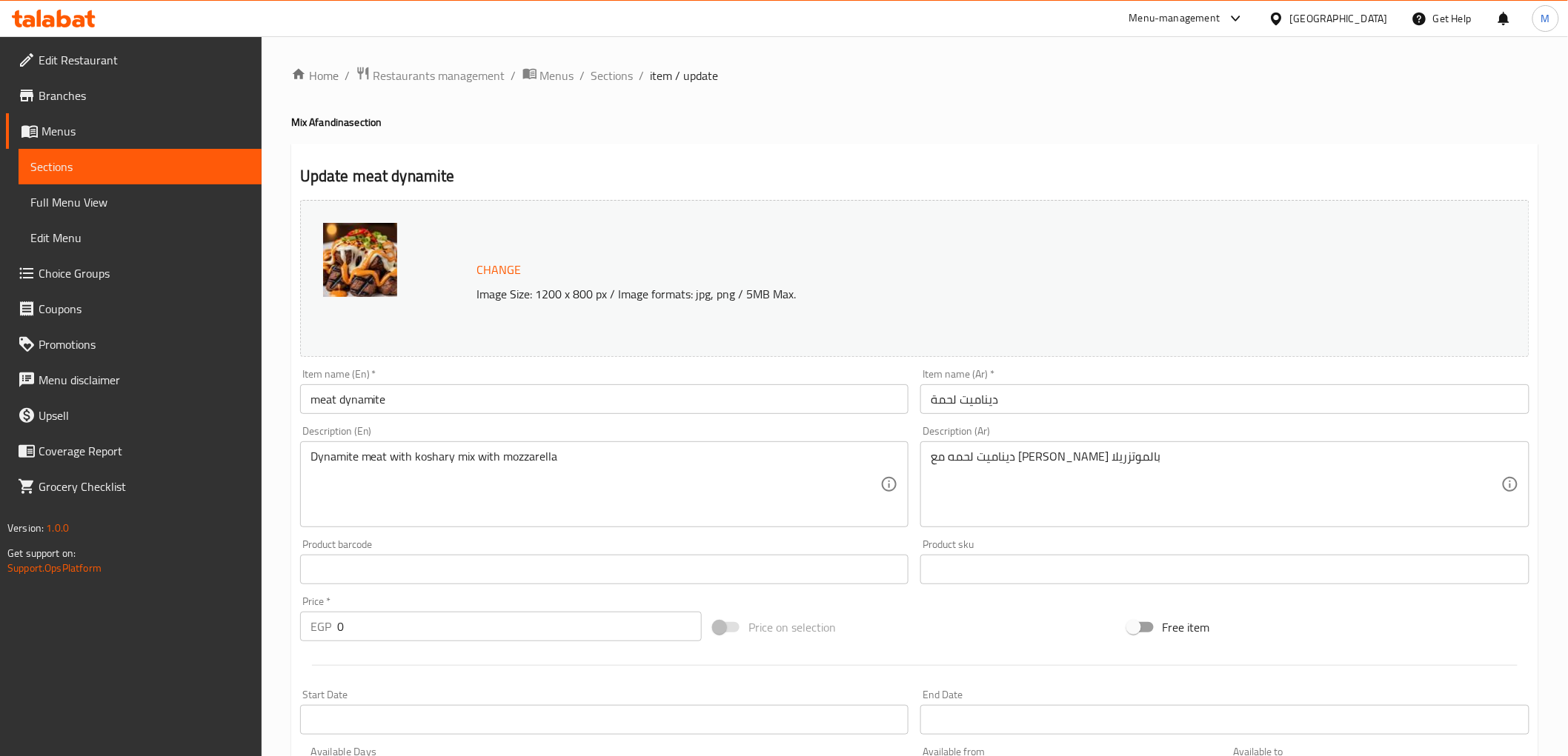
click at [1290, 14] on div at bounding box center [1279, 18] width 21 height 16
click at [1192, 253] on div "[GEOGRAPHIC_DATA]" at bounding box center [1228, 250] width 98 height 16
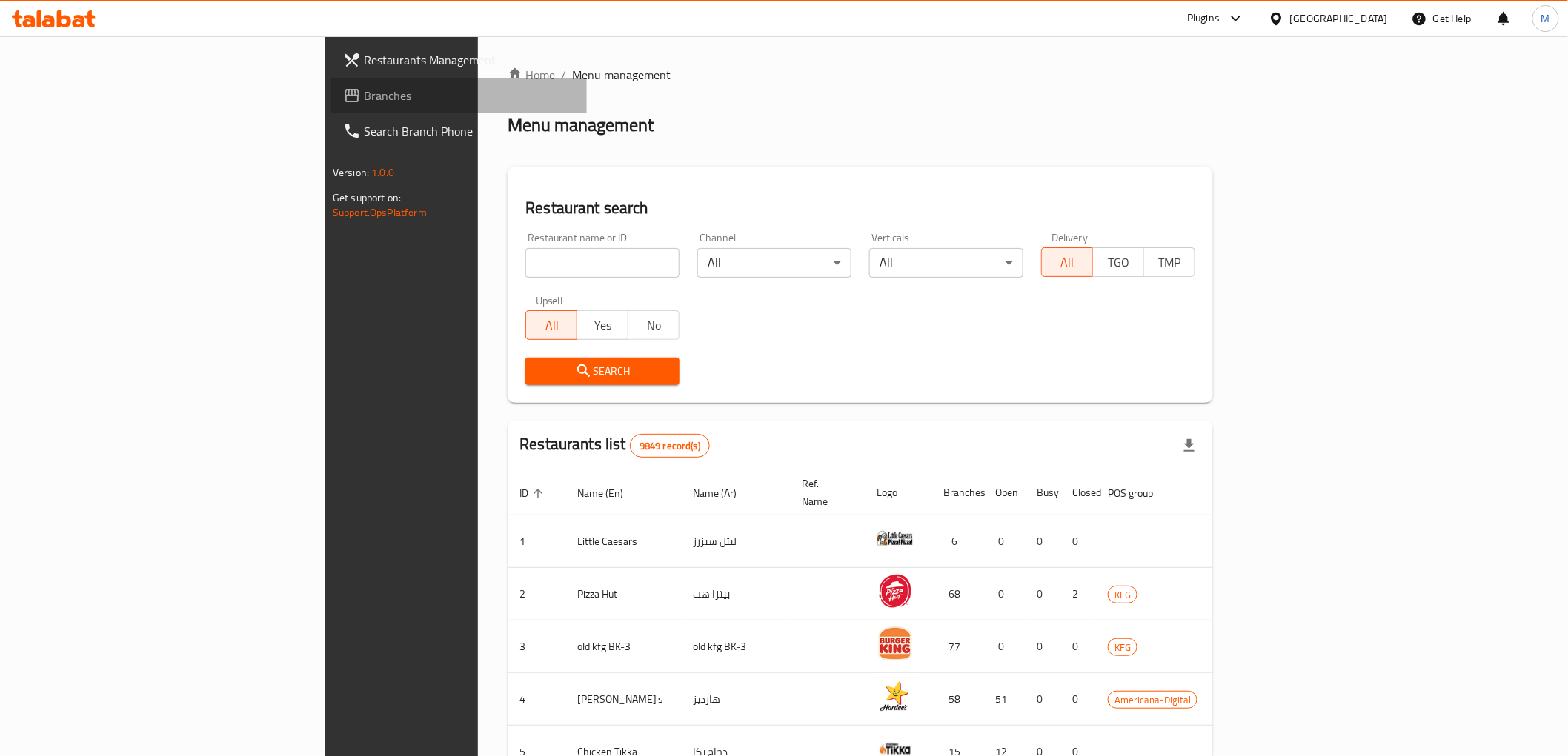
click at [364, 92] on span "Branches" at bounding box center [470, 96] width 211 height 17
